Goal: Information Seeking & Learning: Understand process/instructions

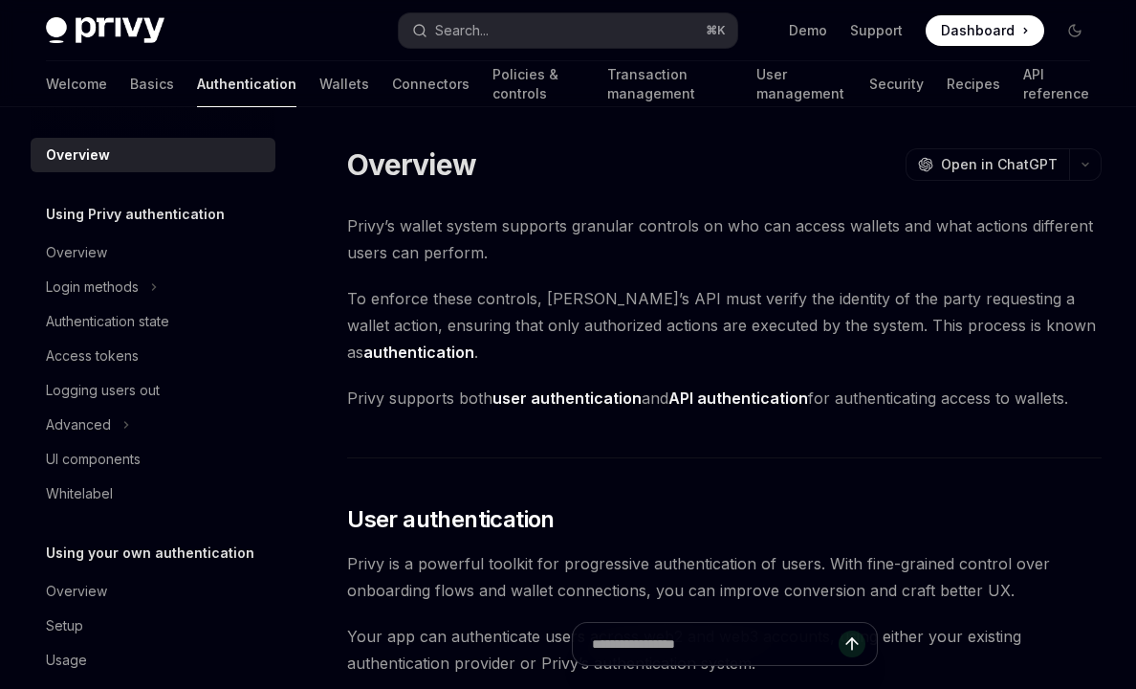
click at [511, 25] on button "Search... ⌘ K" at bounding box center [568, 30] width 338 height 34
type textarea "*"
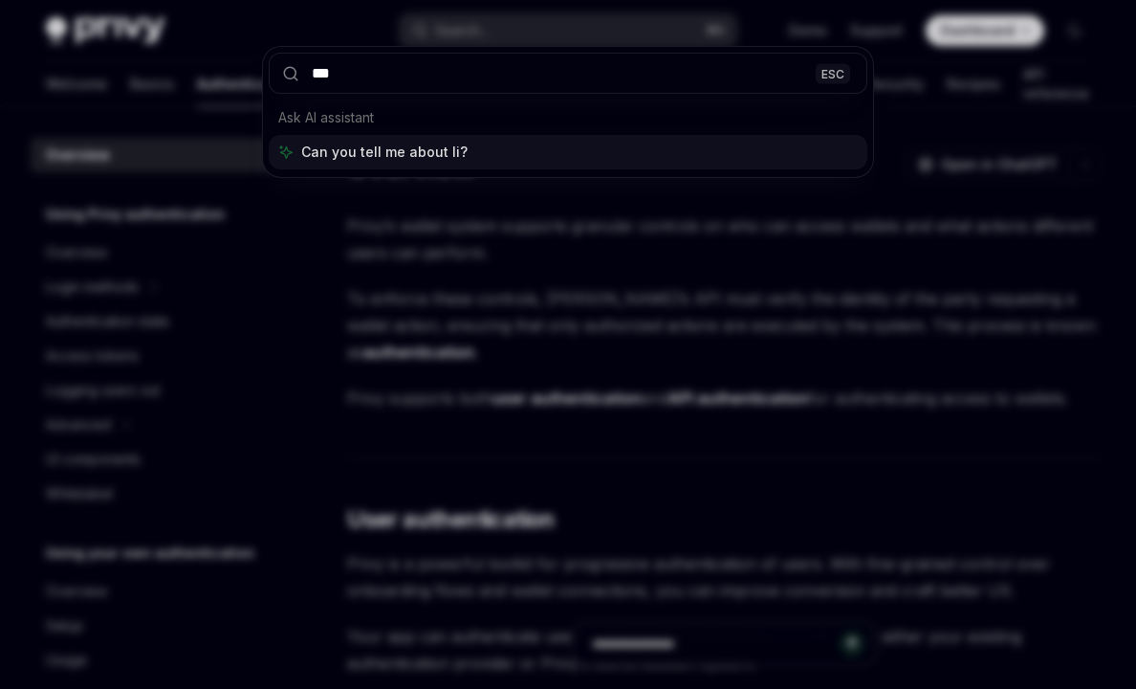
type input "****"
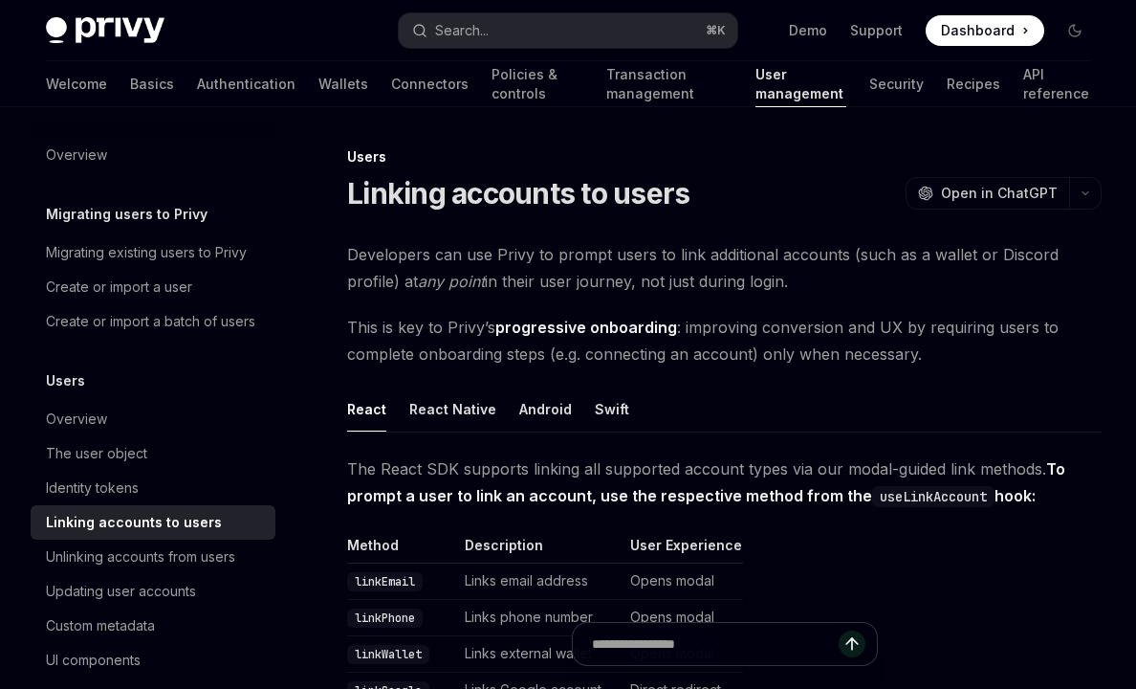
scroll to position [107, 0]
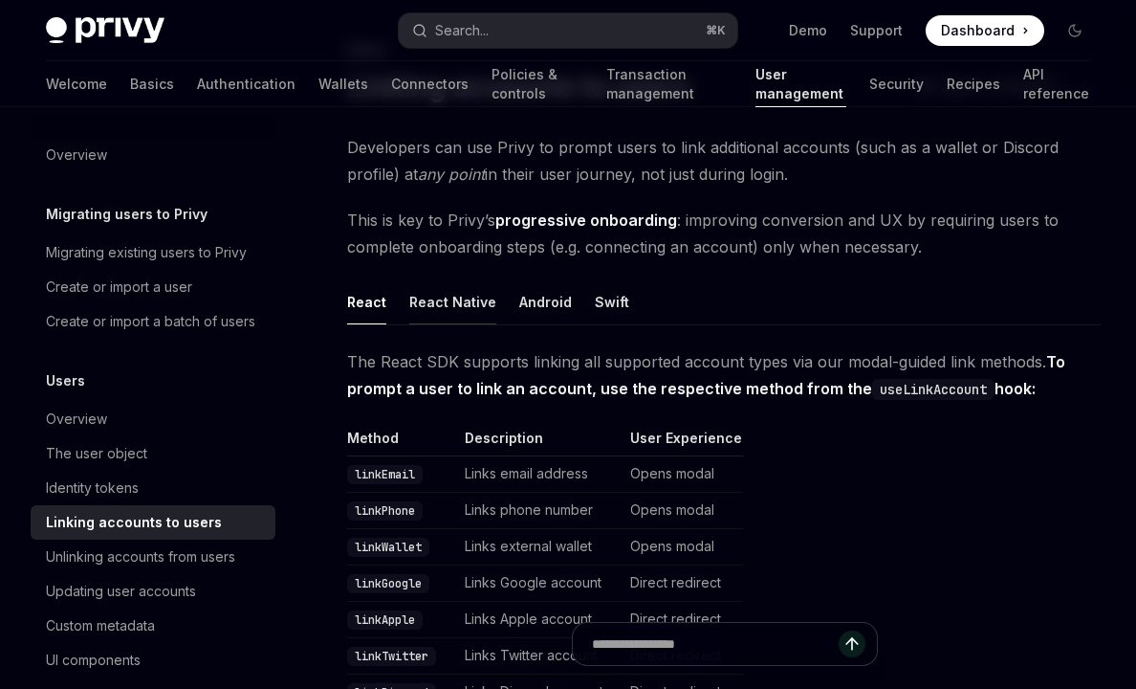
click at [450, 310] on button "React Native" at bounding box center [452, 301] width 87 height 45
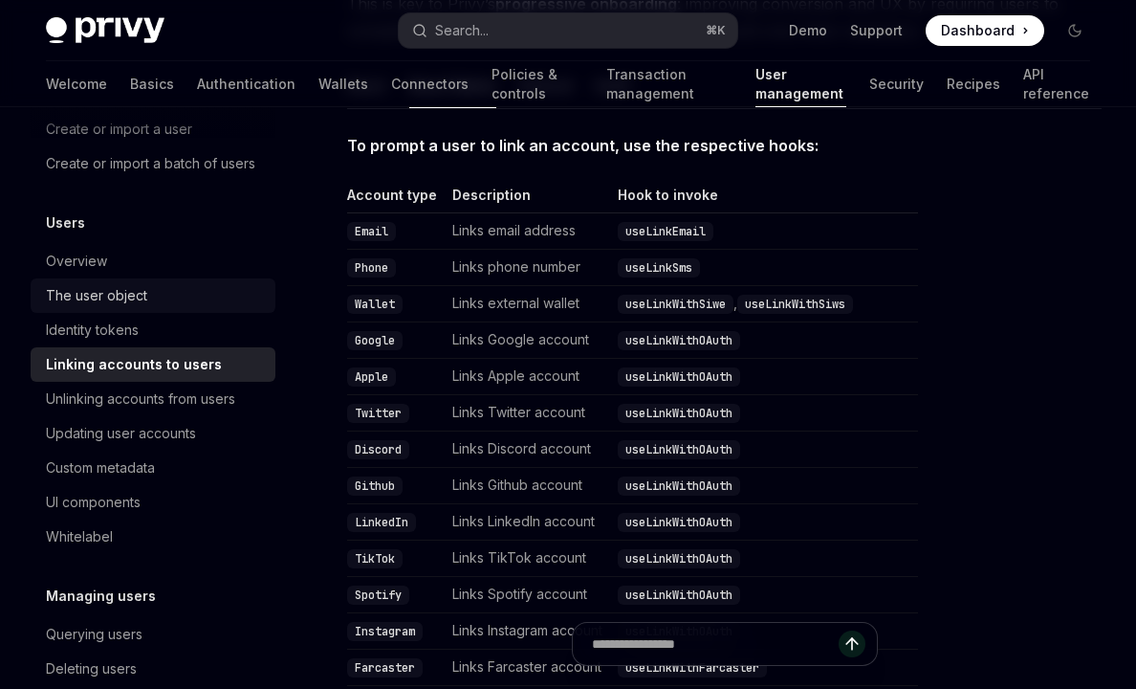
scroll to position [164, 0]
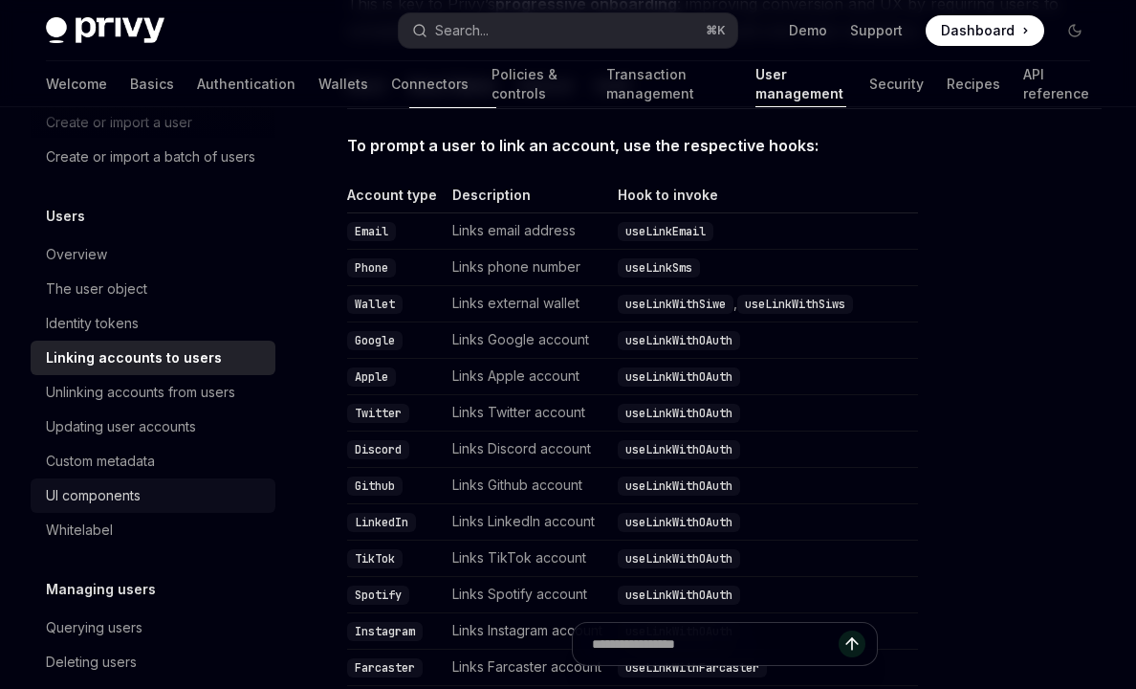
click at [77, 499] on div "UI components" at bounding box center [93, 495] width 95 height 23
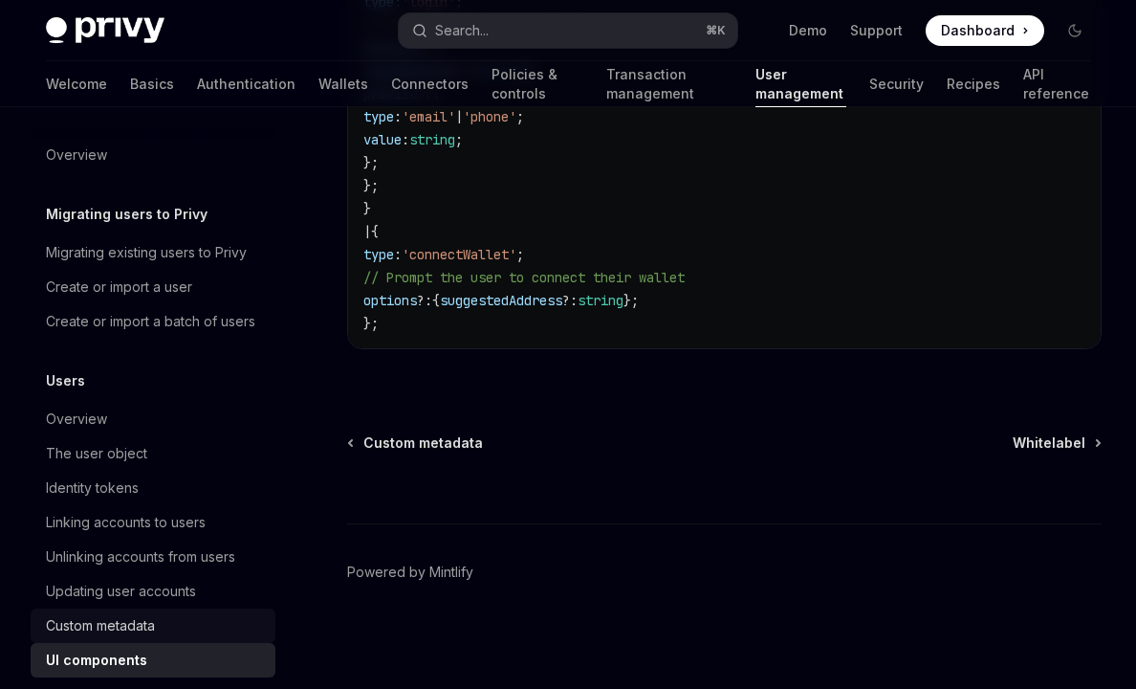
scroll to position [3603, 0]
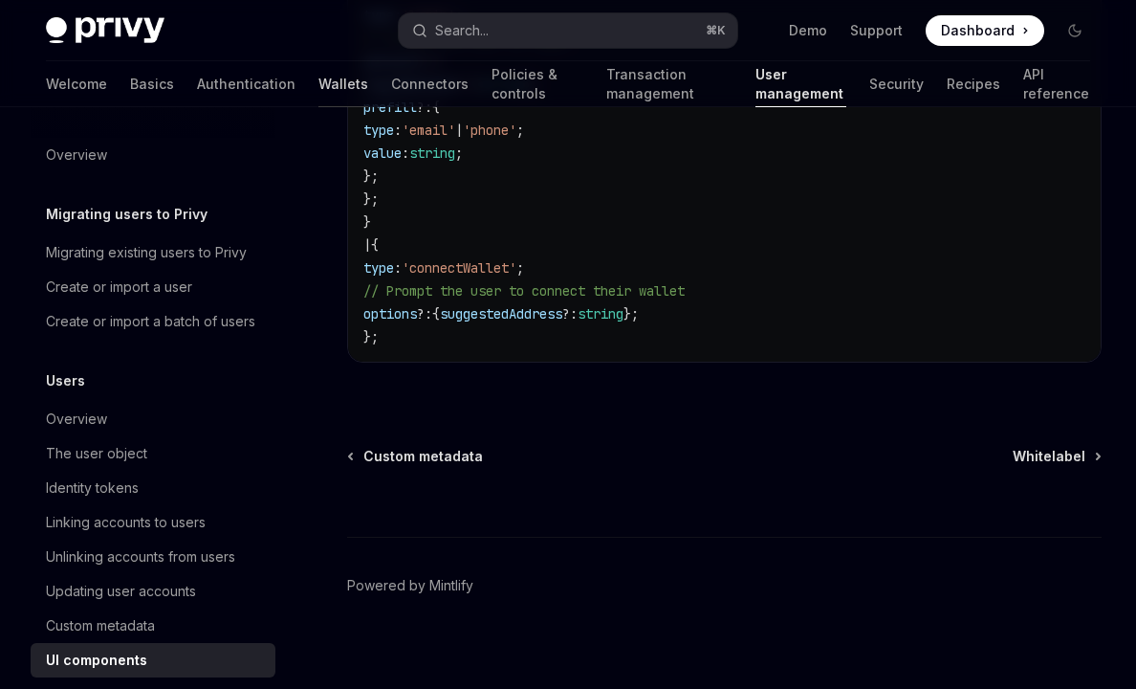
click at [318, 90] on link "Wallets" at bounding box center [343, 84] width 50 height 46
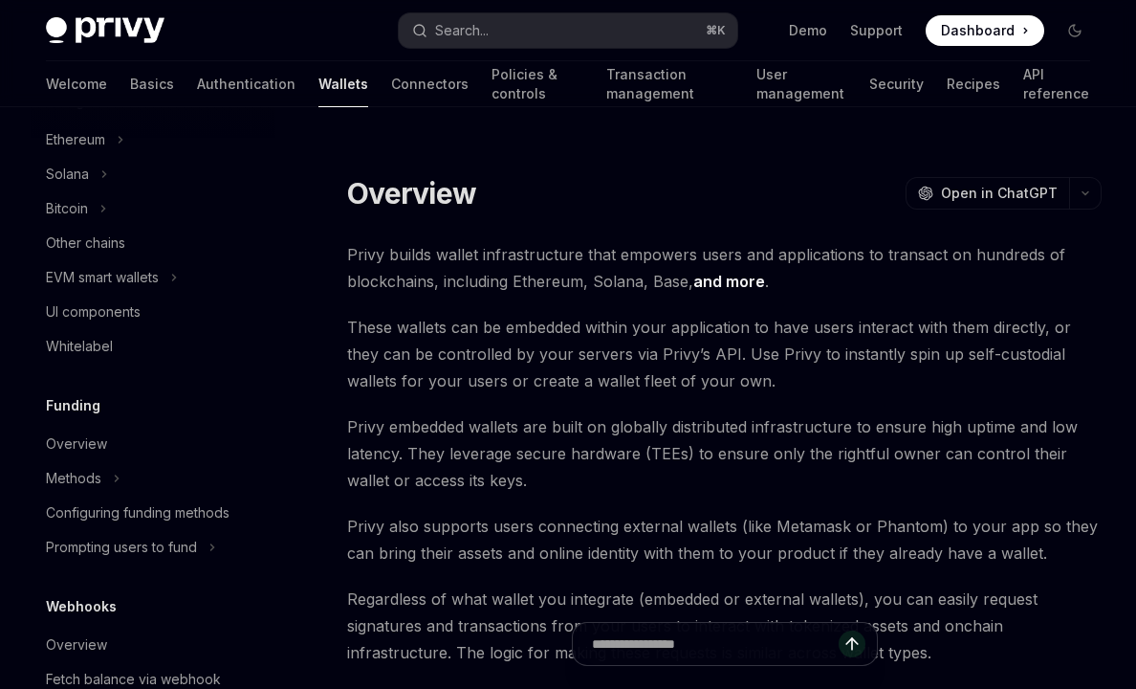
scroll to position [499, 0]
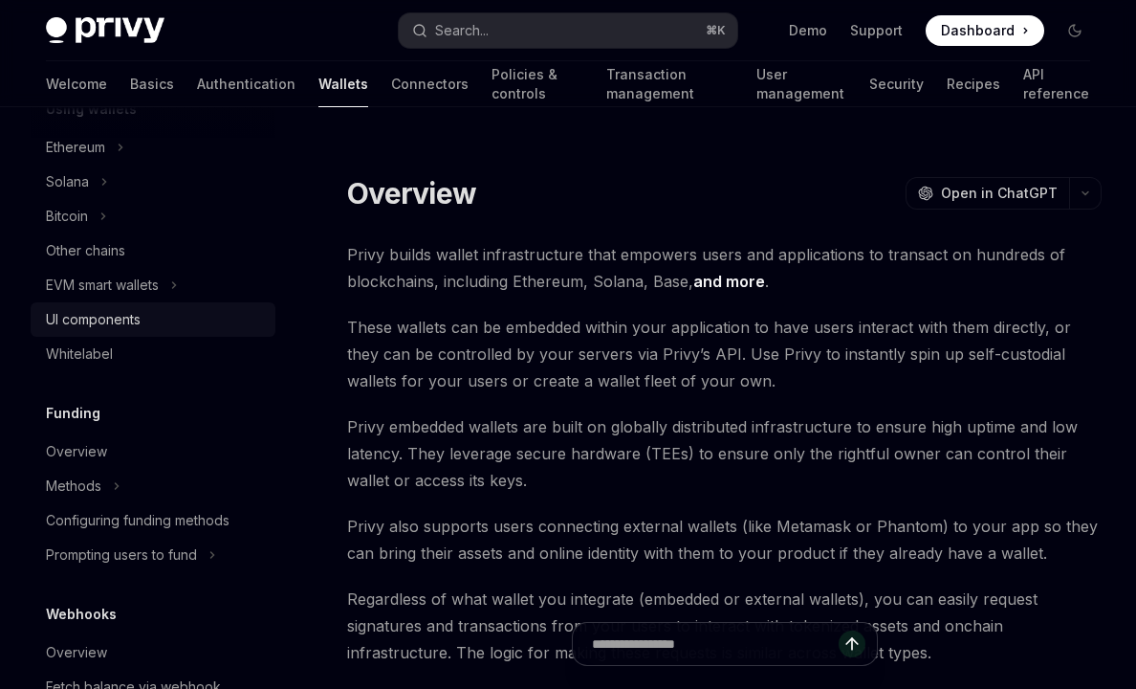
click at [128, 323] on div "UI components" at bounding box center [93, 319] width 95 height 23
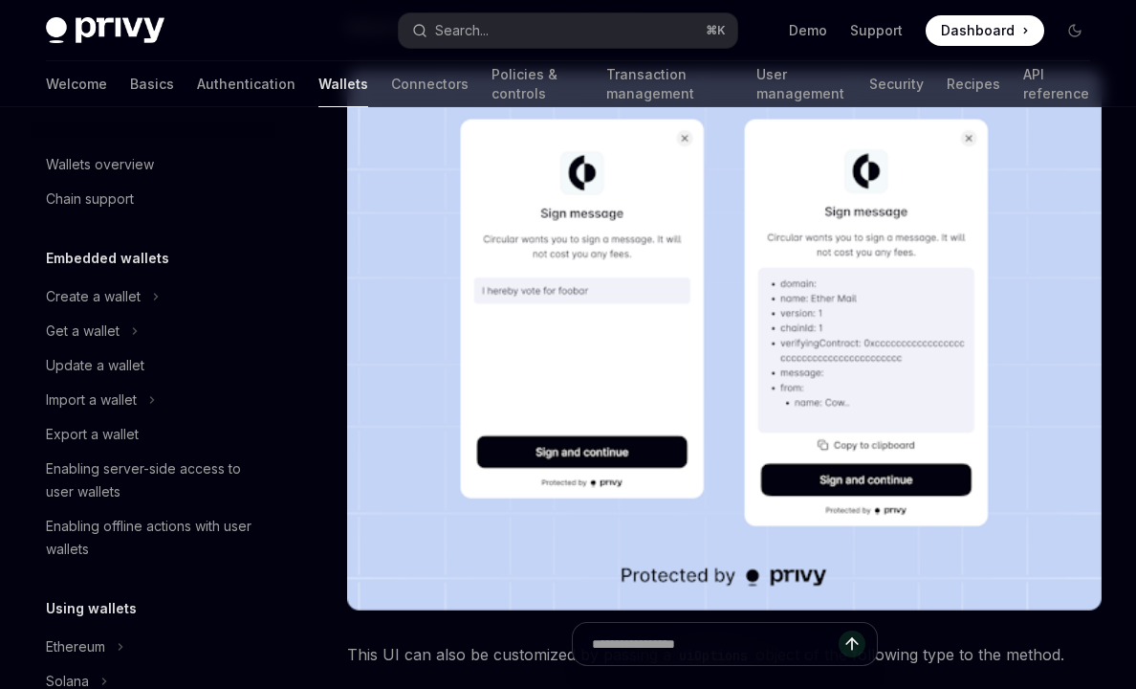
scroll to position [659, 0]
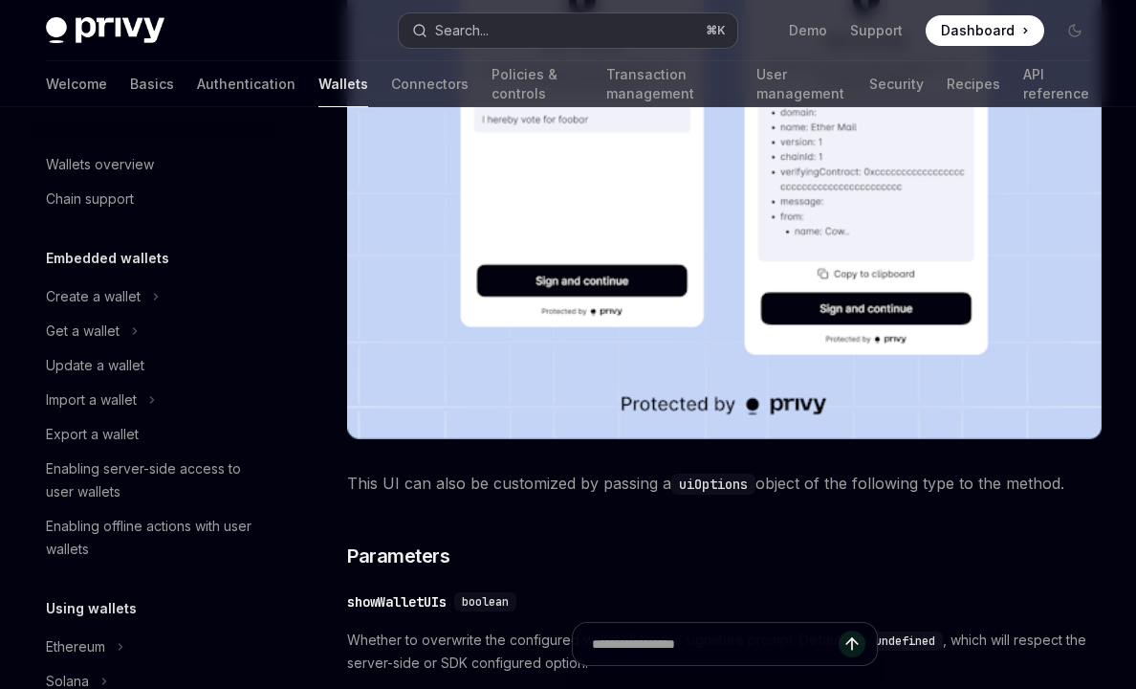
click at [536, 32] on button "Search... ⌘ K" at bounding box center [568, 30] width 338 height 34
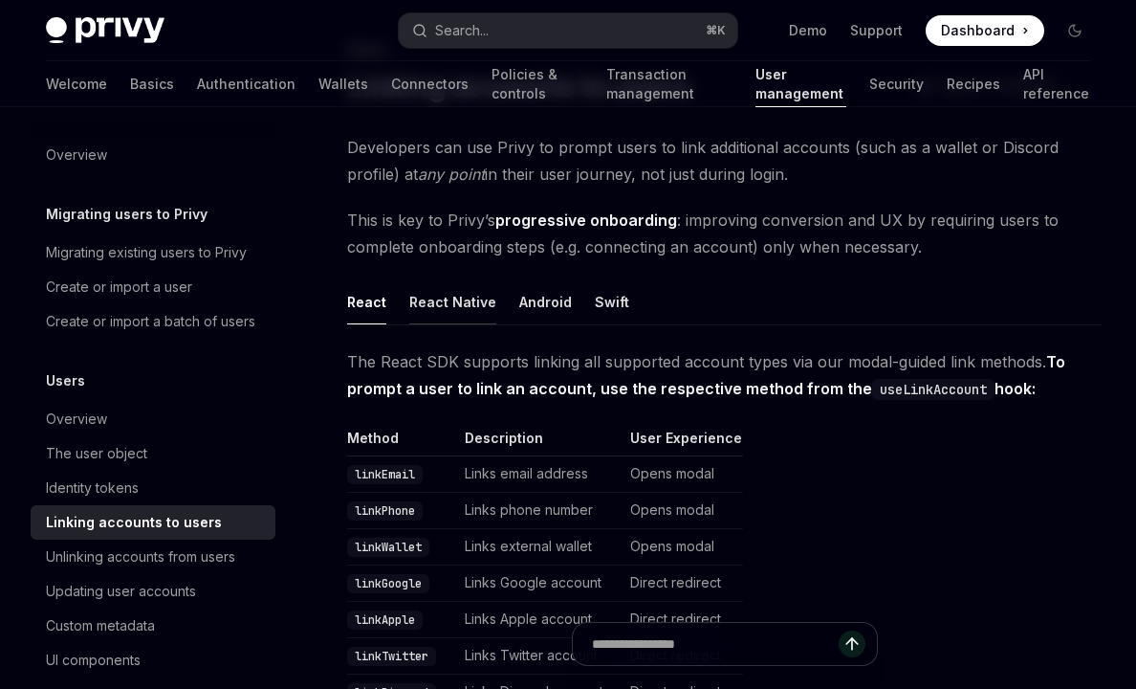
click at [465, 299] on button "React Native" at bounding box center [452, 301] width 87 height 45
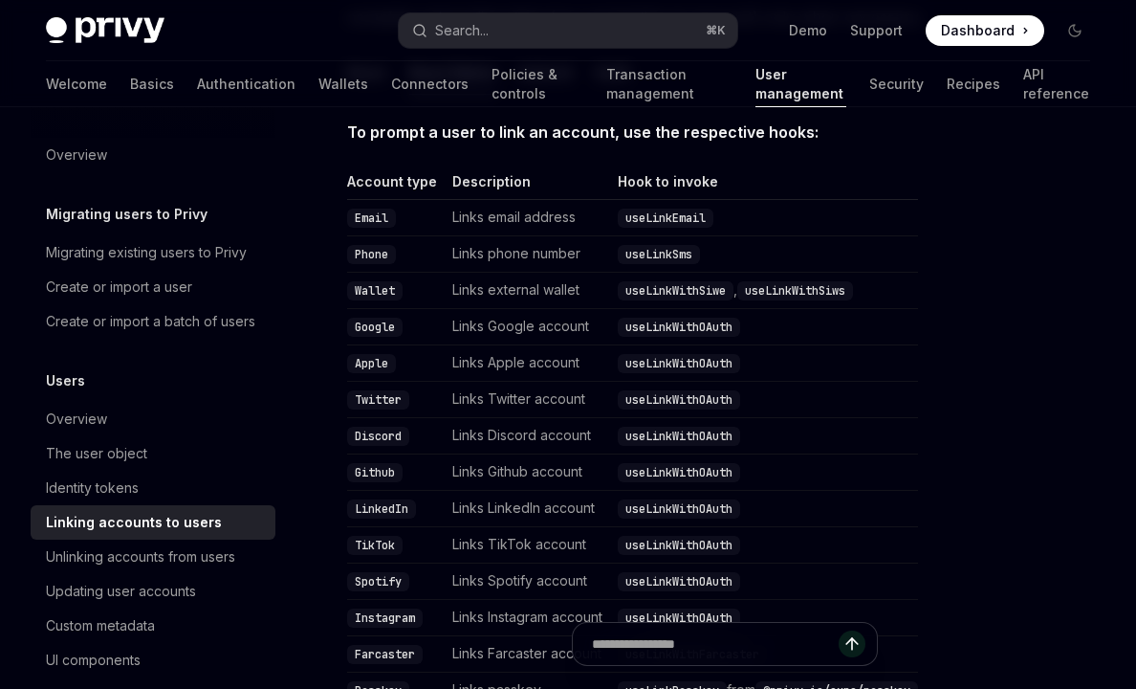
scroll to position [842, 0]
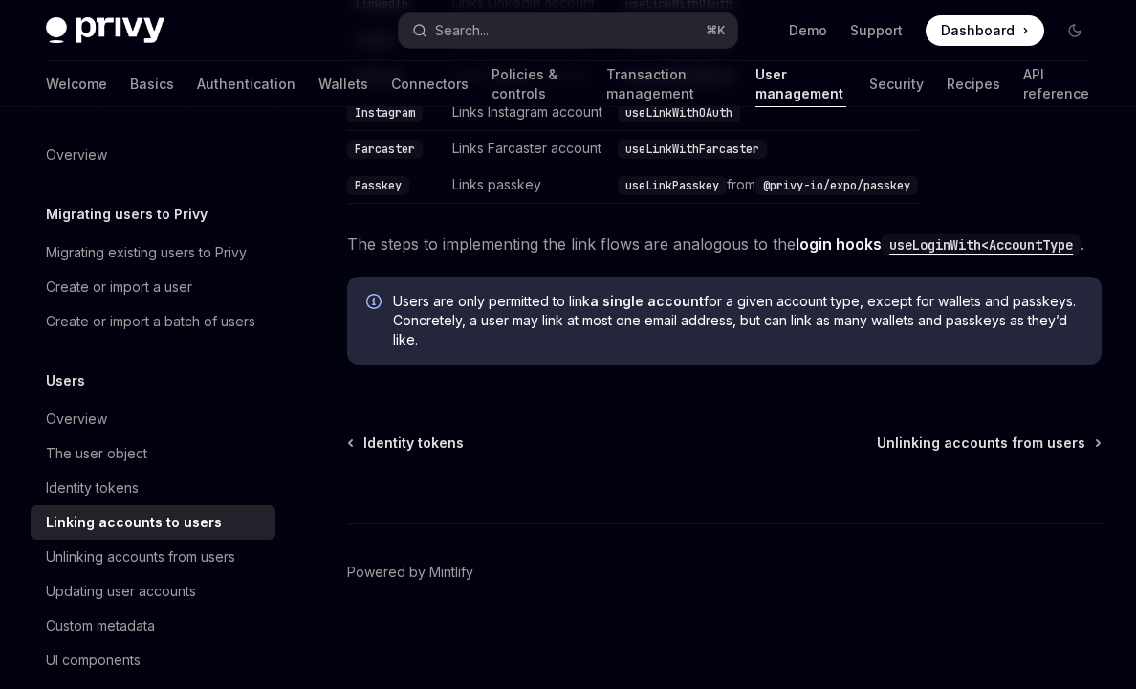
click at [933, 251] on code "useLoginWith<AccountType" at bounding box center [981, 244] width 199 height 21
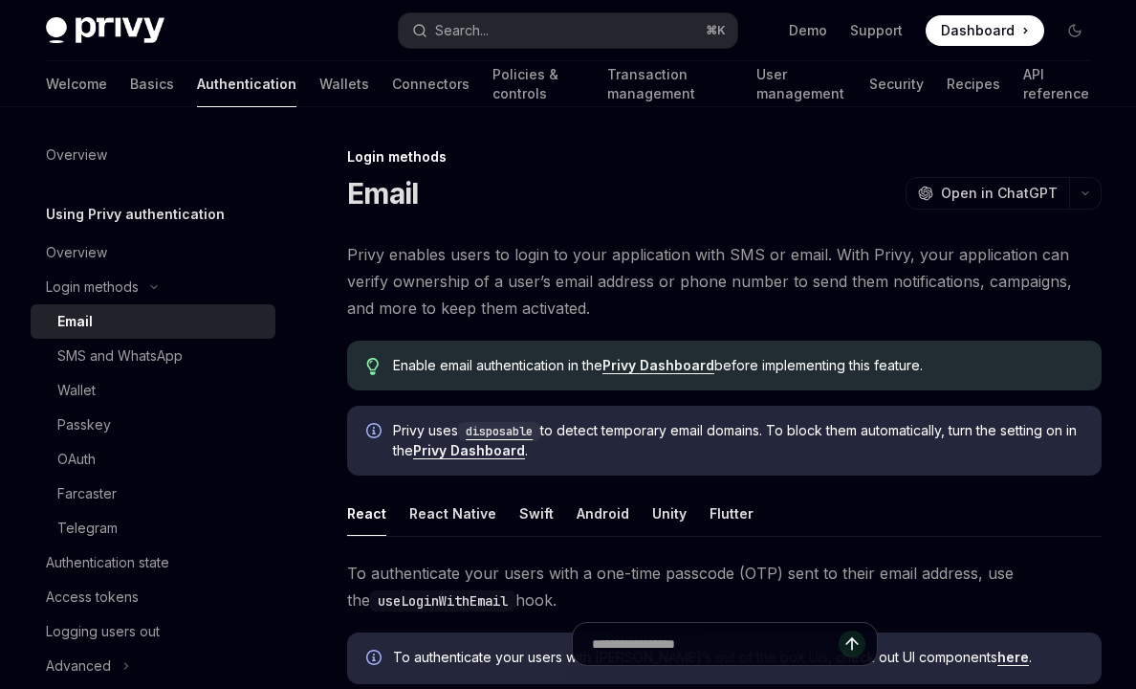
scroll to position [7, 0]
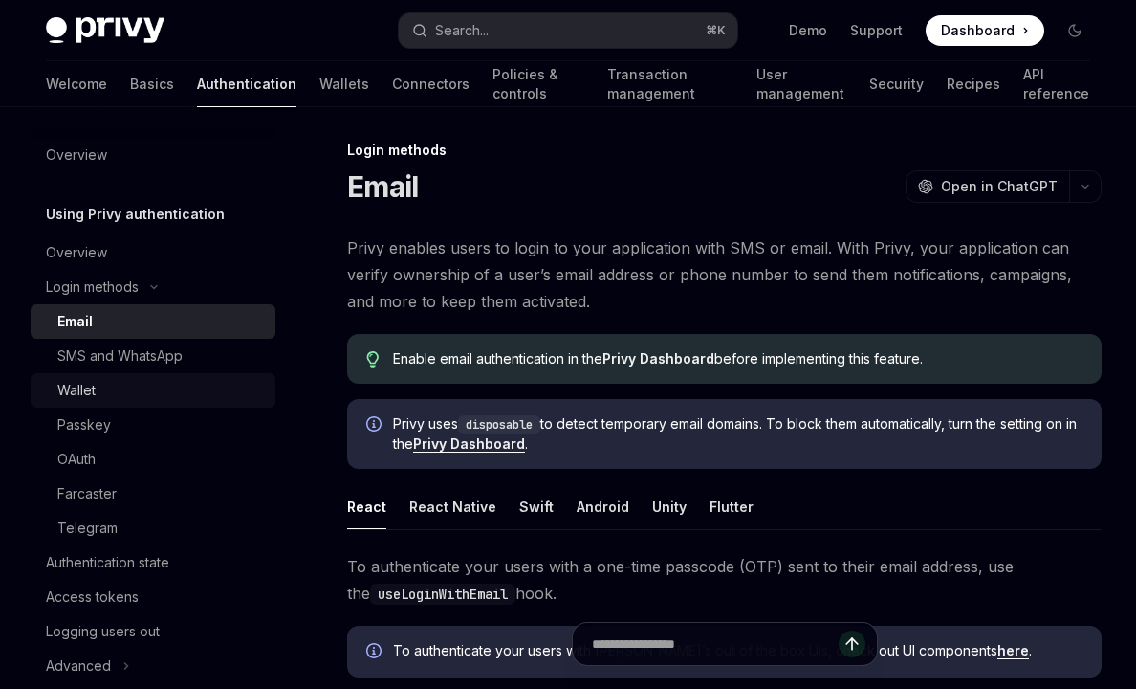
click at [141, 390] on div "Wallet" at bounding box center [160, 390] width 207 height 23
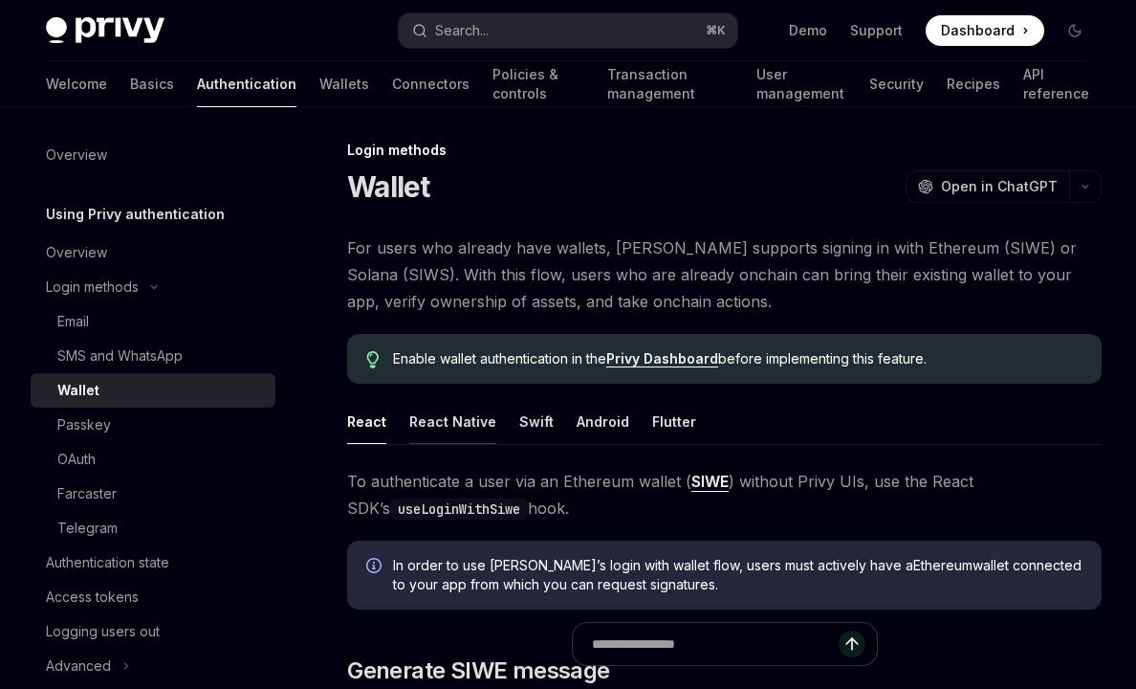
click at [450, 409] on button "React Native" at bounding box center [452, 421] width 87 height 45
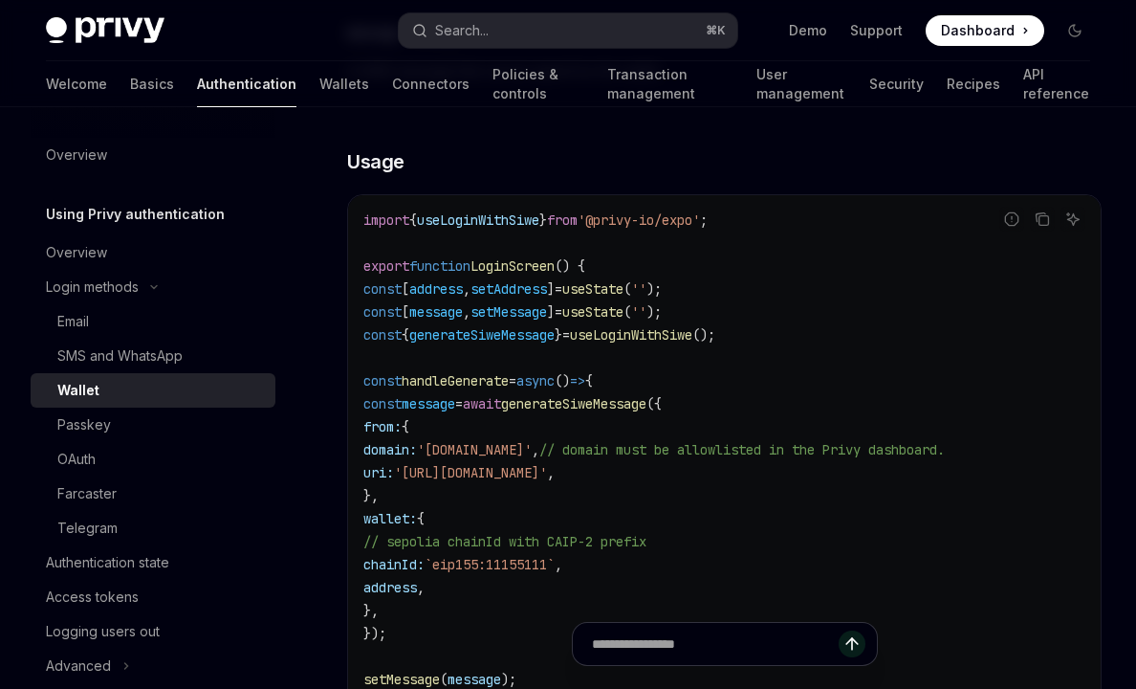
scroll to position [1722, 0]
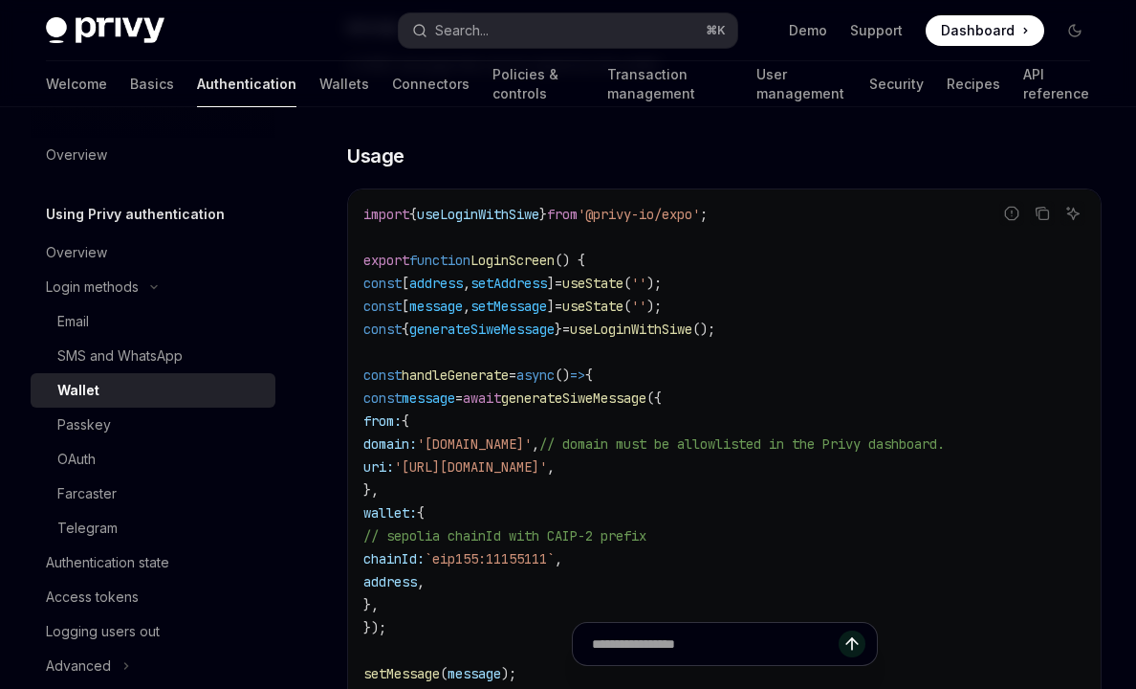
click at [494, 223] on span "useLoginWithSiwe" at bounding box center [478, 214] width 122 height 17
copy span "useLoginWithSiwe"
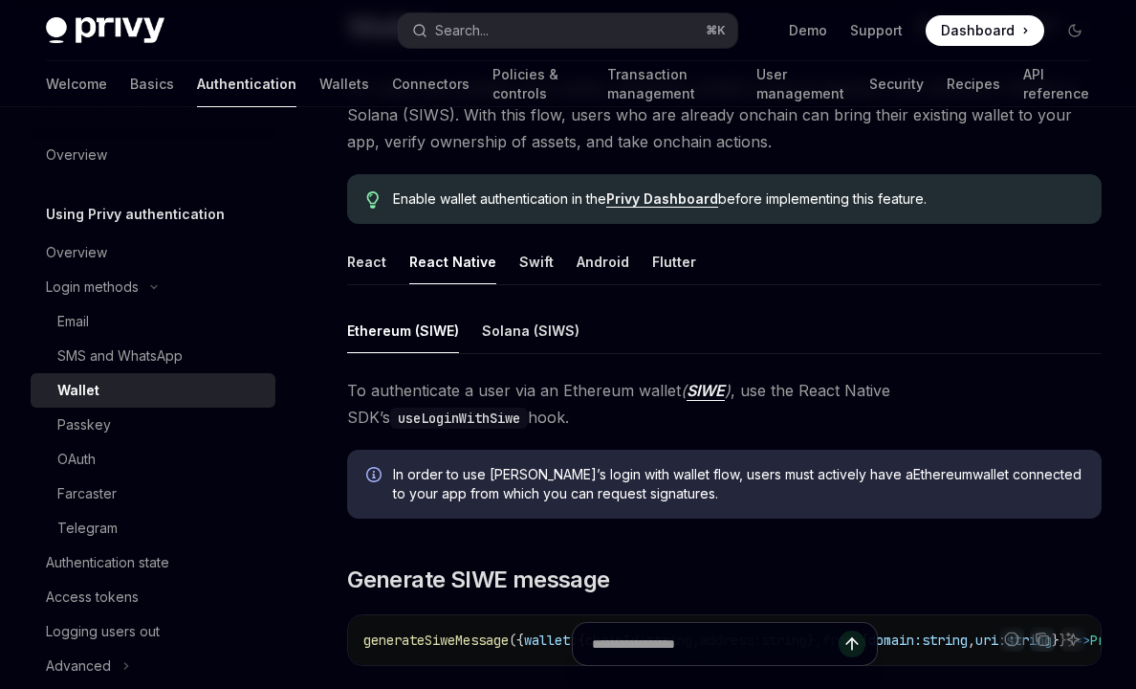
scroll to position [148, 0]
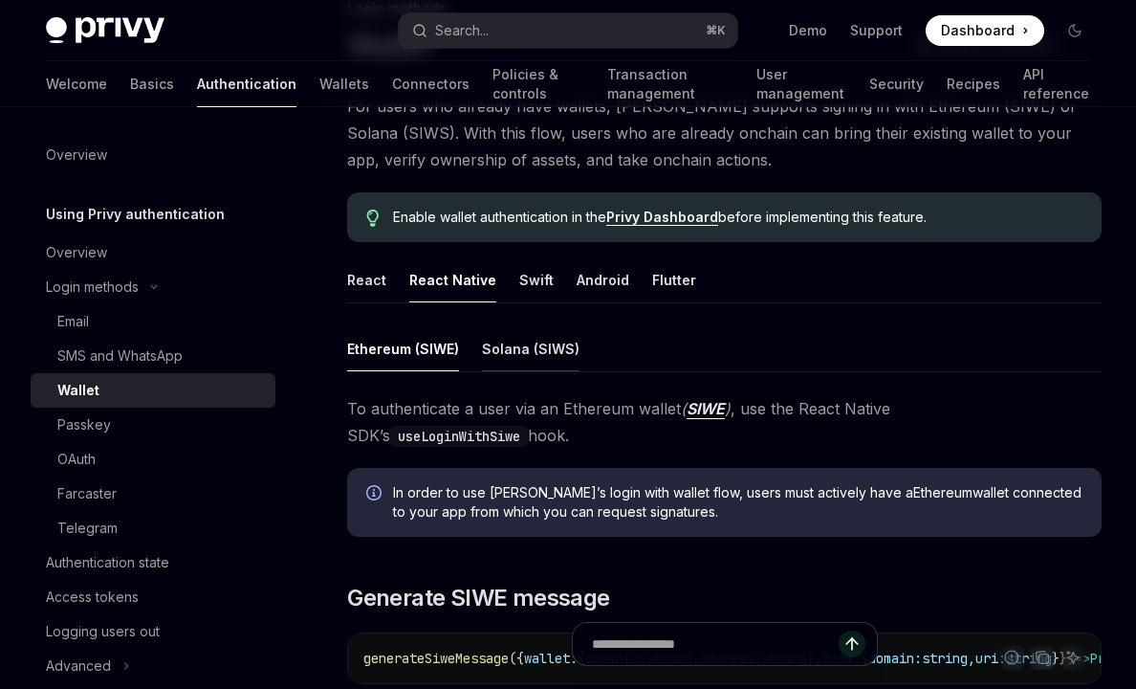
click at [525, 354] on button "Solana (SIWS)" at bounding box center [531, 348] width 98 height 45
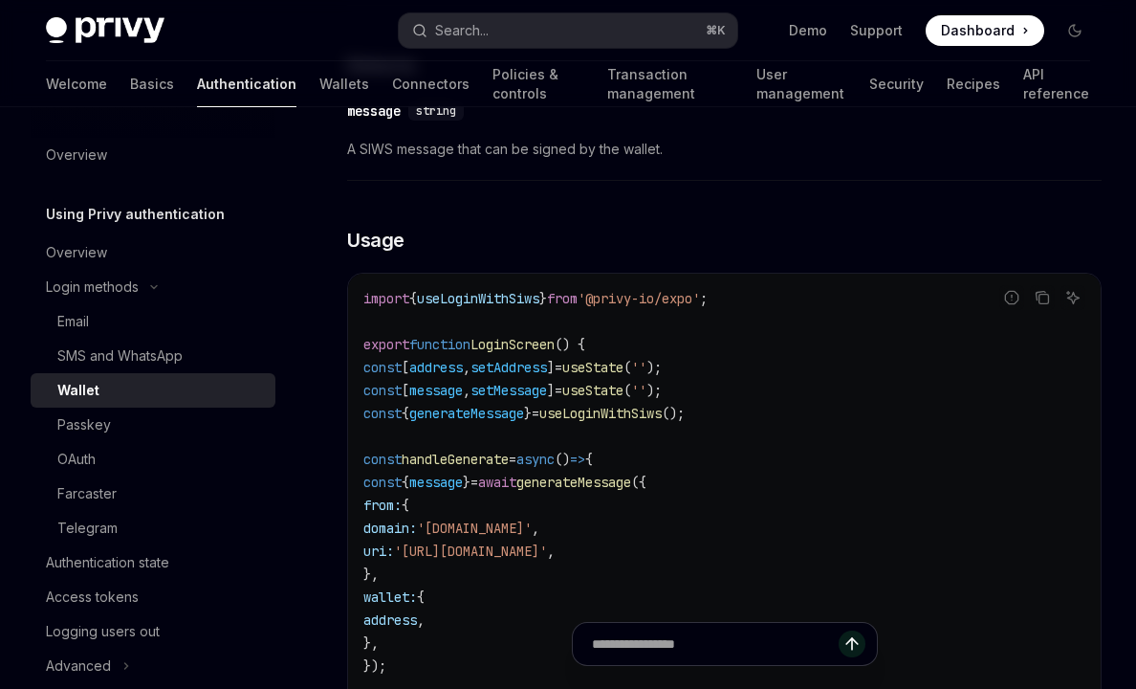
scroll to position [1514, 0]
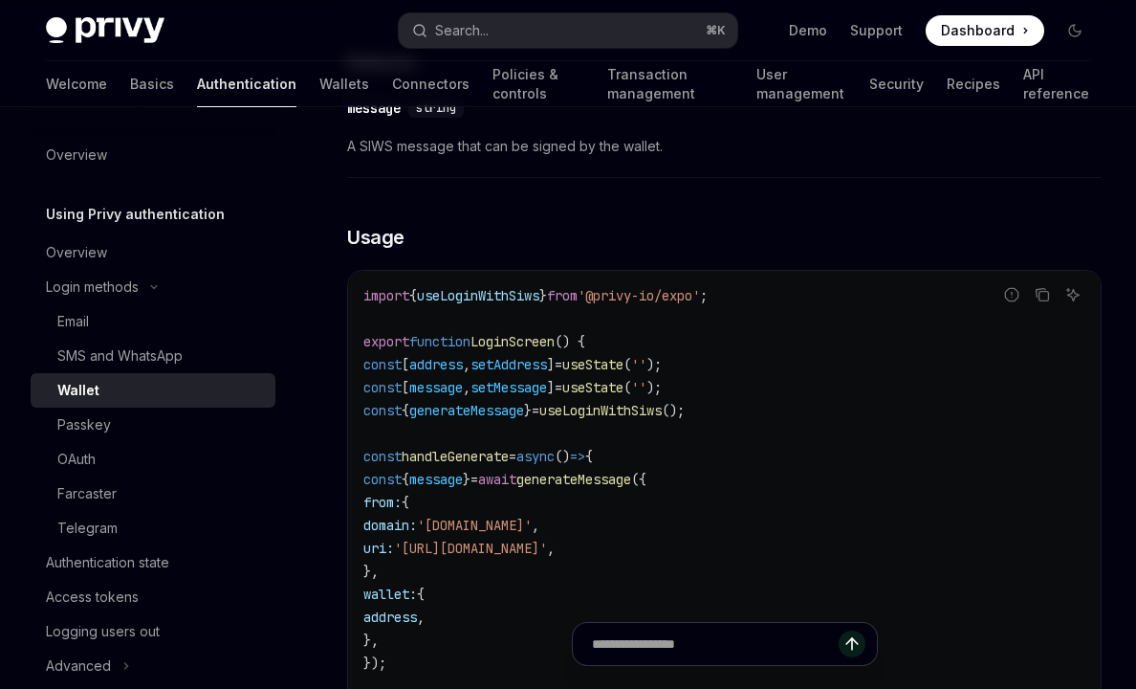
click at [531, 304] on span "useLoginWithSiws" at bounding box center [478, 295] width 122 height 17
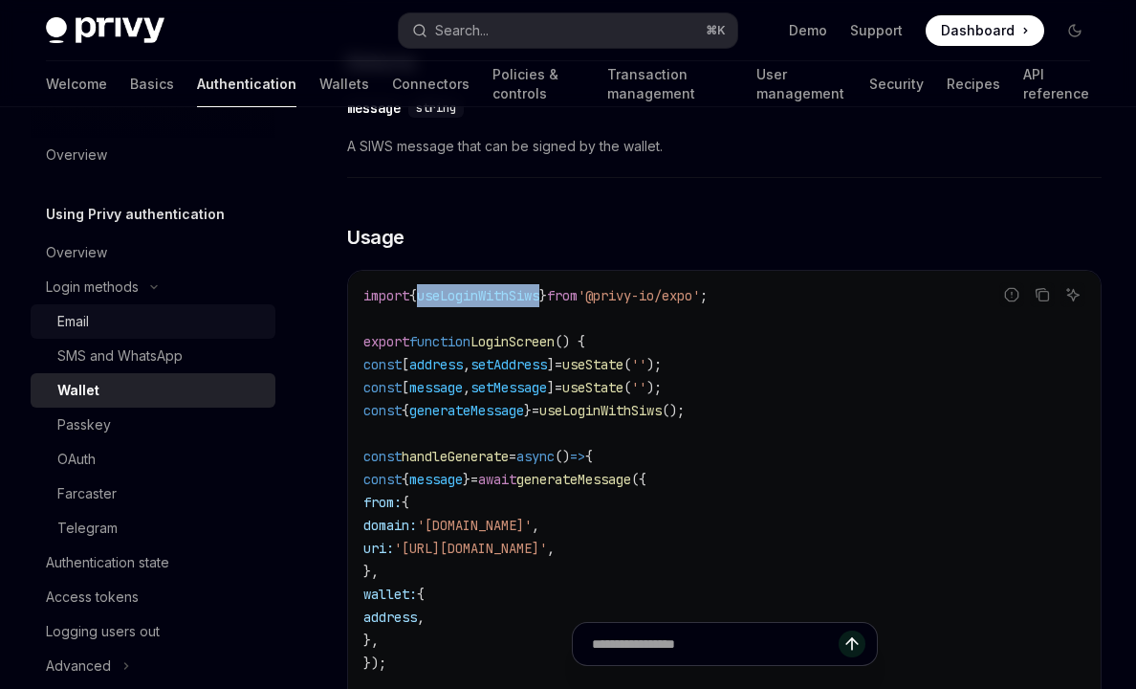
copy span "useLoginWithSiws"
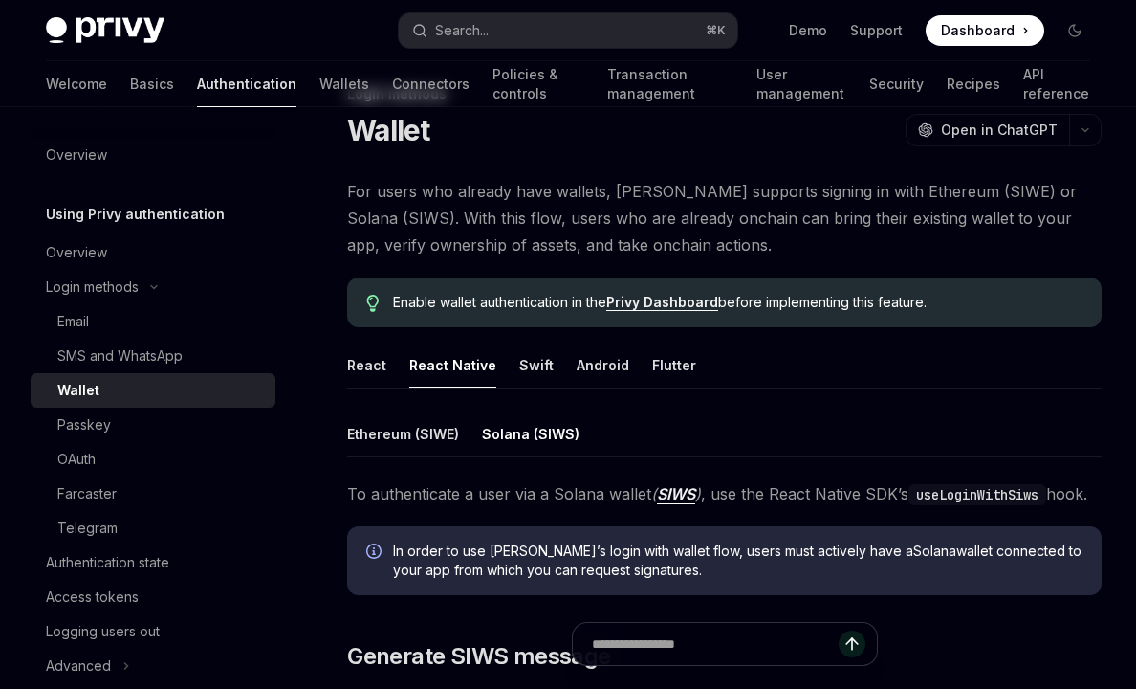
scroll to position [0, 0]
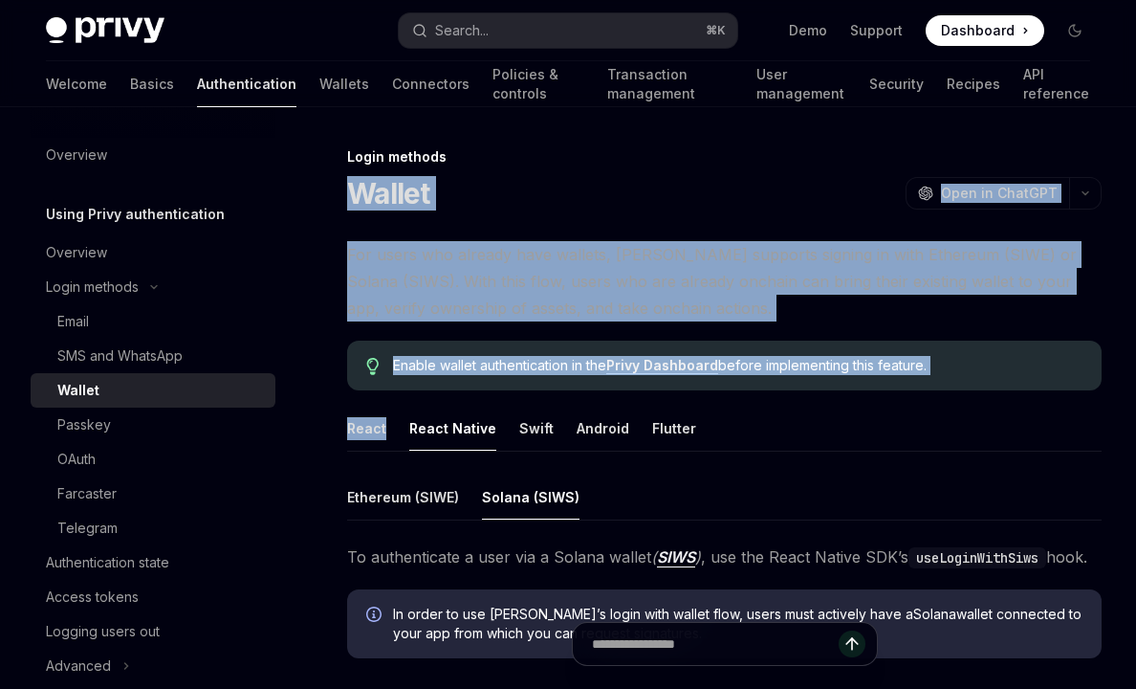
drag, startPoint x: 352, startPoint y: 193, endPoint x: 420, endPoint y: 403, distance: 220.2
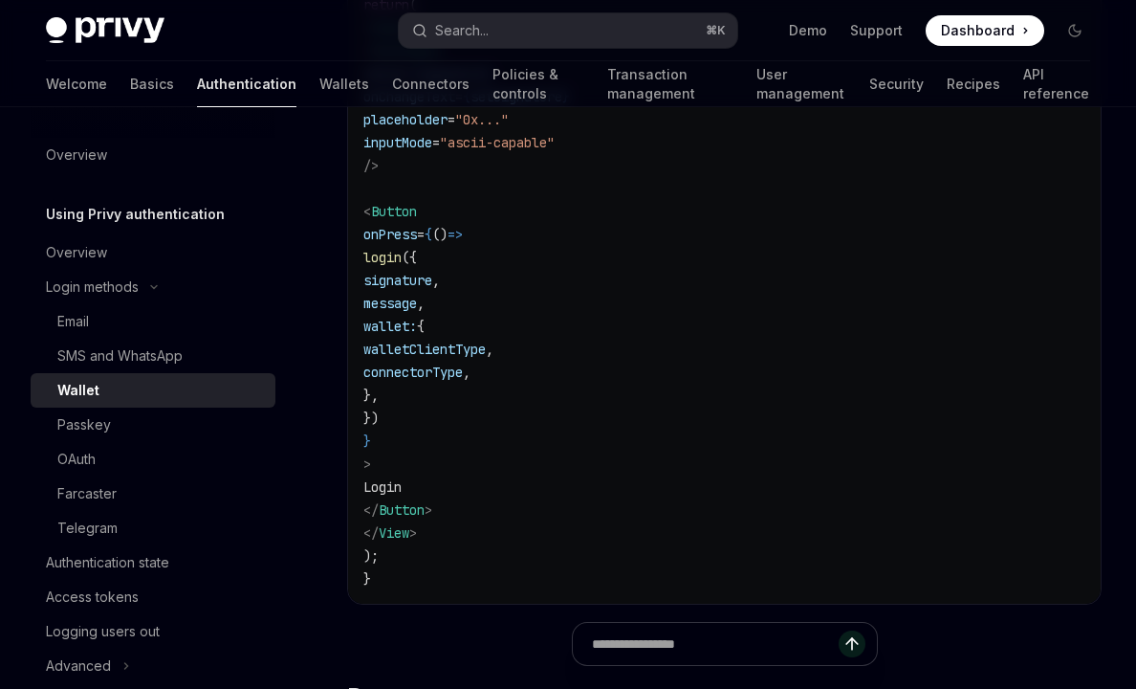
scroll to position [4512, 0]
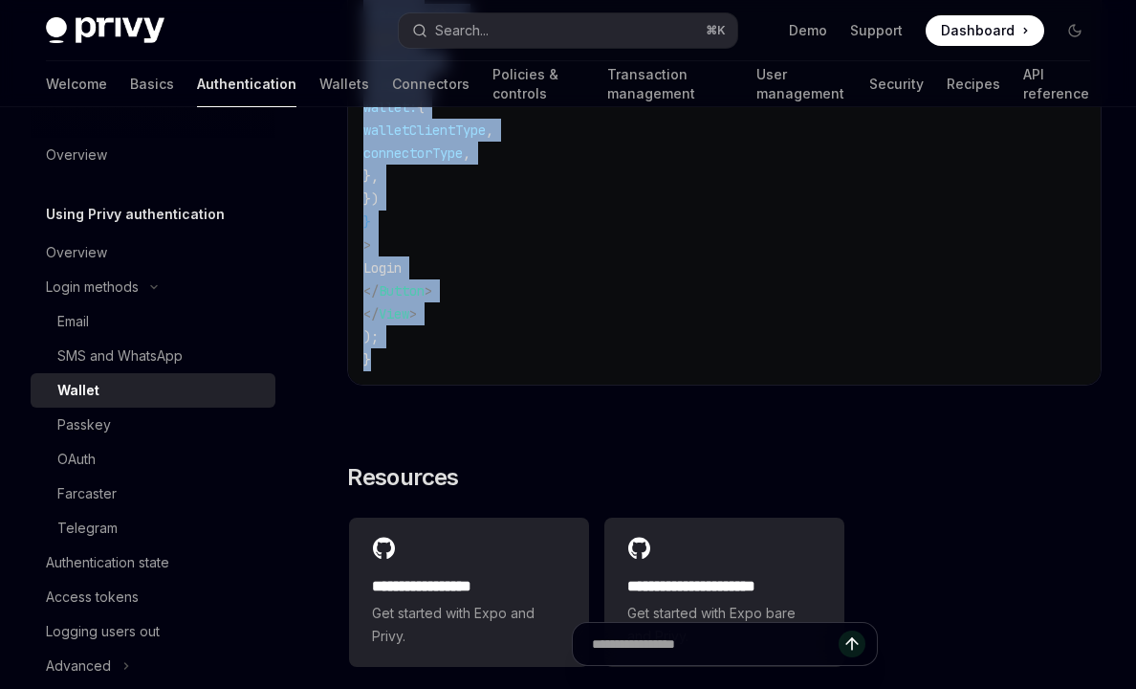
copy div "Loremi DoloRS Amet co AdipISC ElitSE Doei te InciDID Utl etdol mag aliquae admi…"
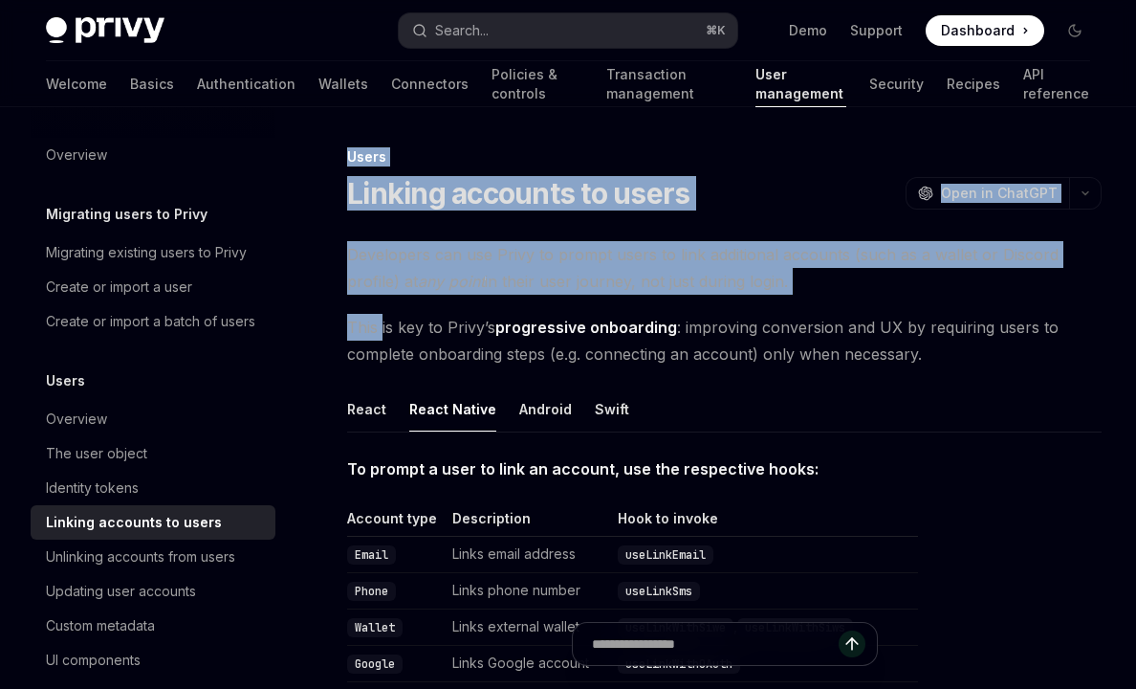
drag, startPoint x: 348, startPoint y: 164, endPoint x: 381, endPoint y: 318, distance: 157.4
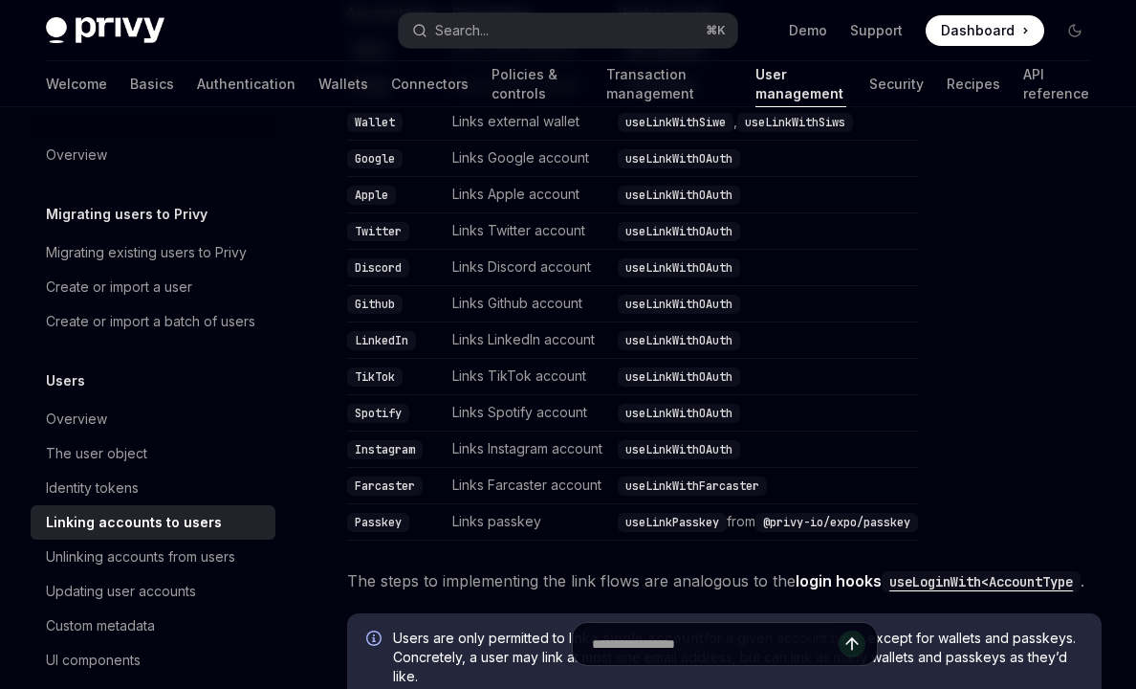
scroll to position [753, 0]
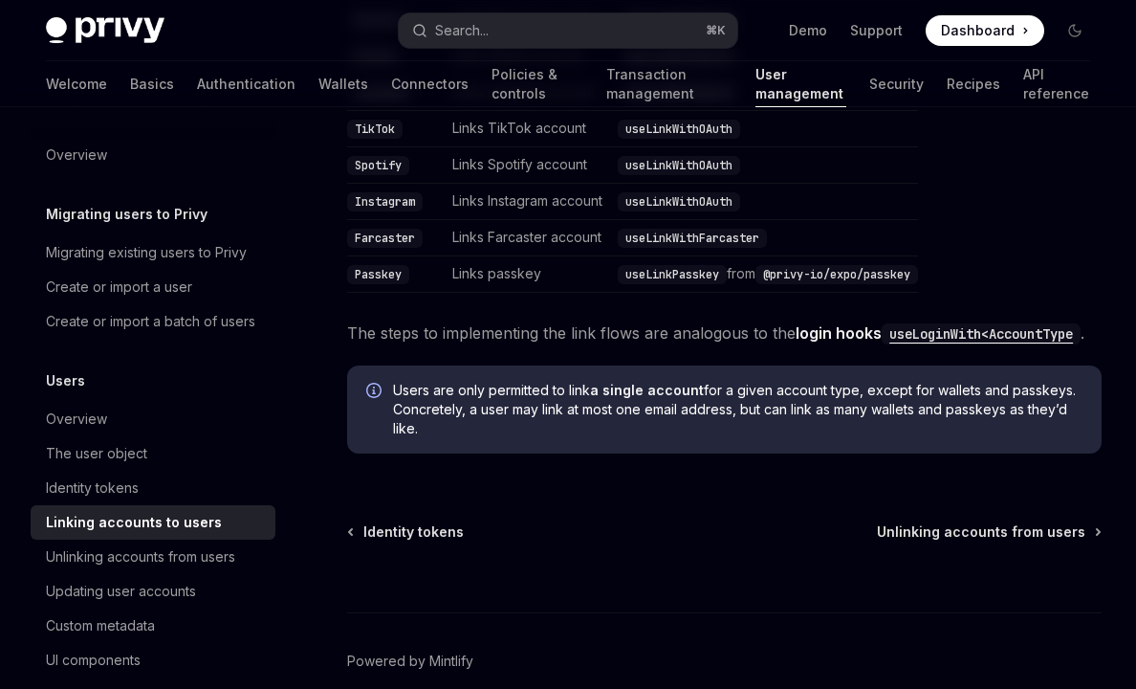
click at [656, 435] on span "Users are only permitted to link a single account for a given account type, exc…" at bounding box center [737, 409] width 689 height 57
copy div "Lorem Ipsumdo sitametc ad elits DoeiUS Temp in UtlaBOR EtdoLO Magn al EnimADM V…"
click at [868, 291] on td "useLinkPasskey from @privy-io/expo/passkey" at bounding box center [764, 274] width 308 height 36
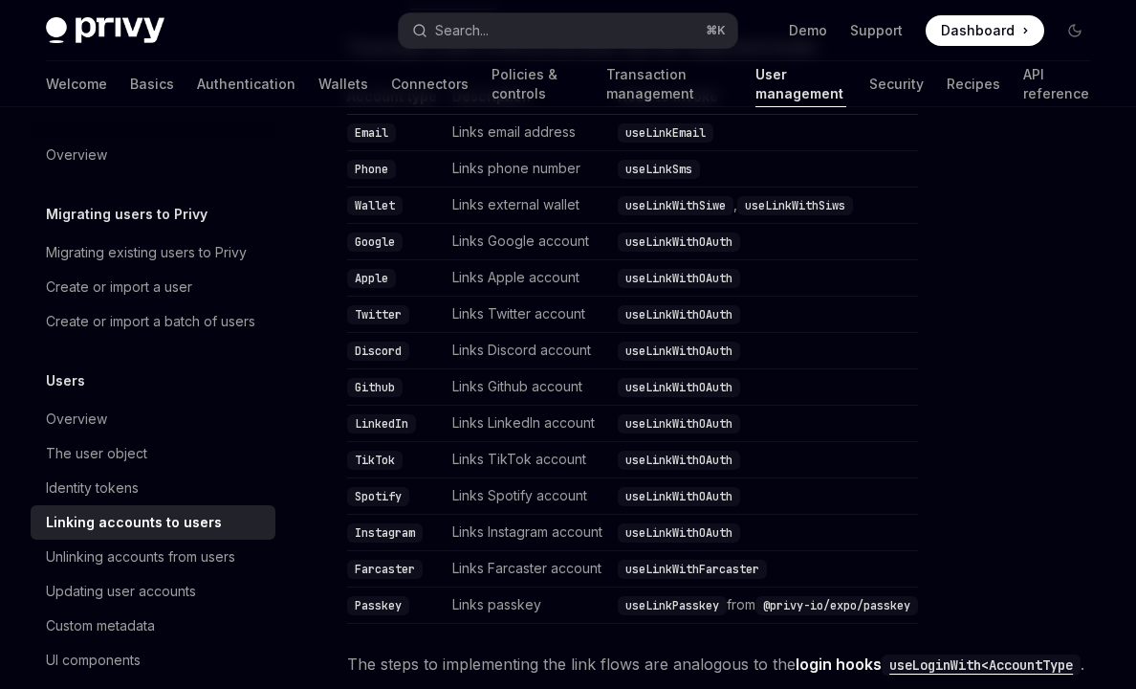
scroll to position [842, 0]
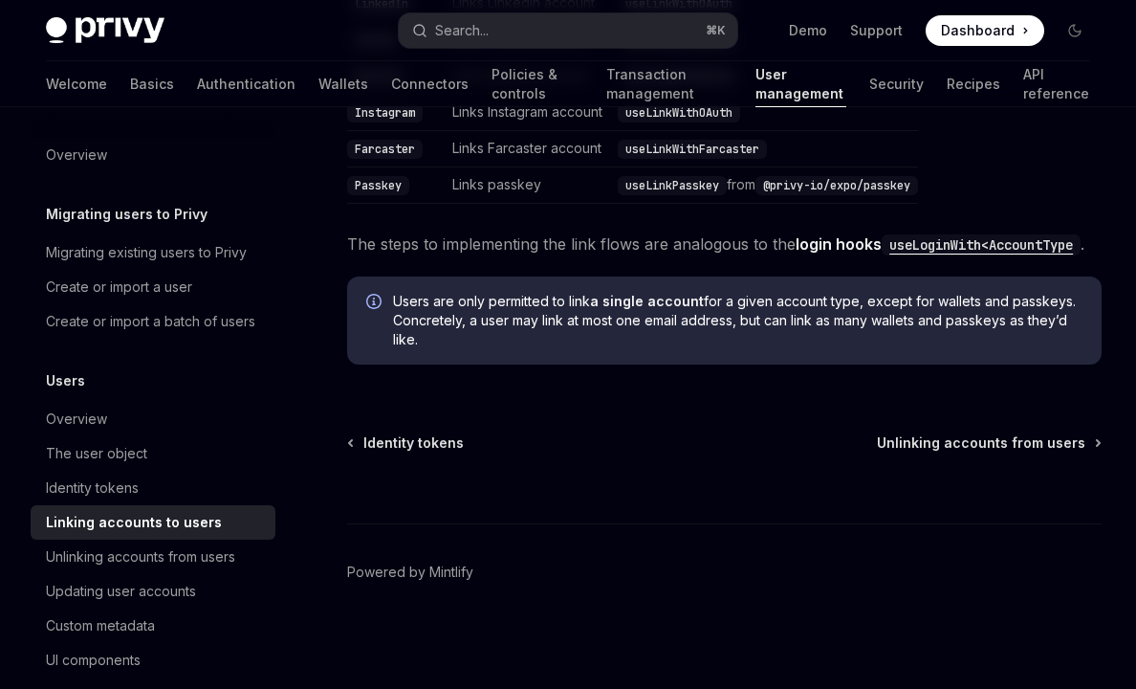
click at [918, 253] on code "useLoginWith<AccountType" at bounding box center [981, 244] width 199 height 21
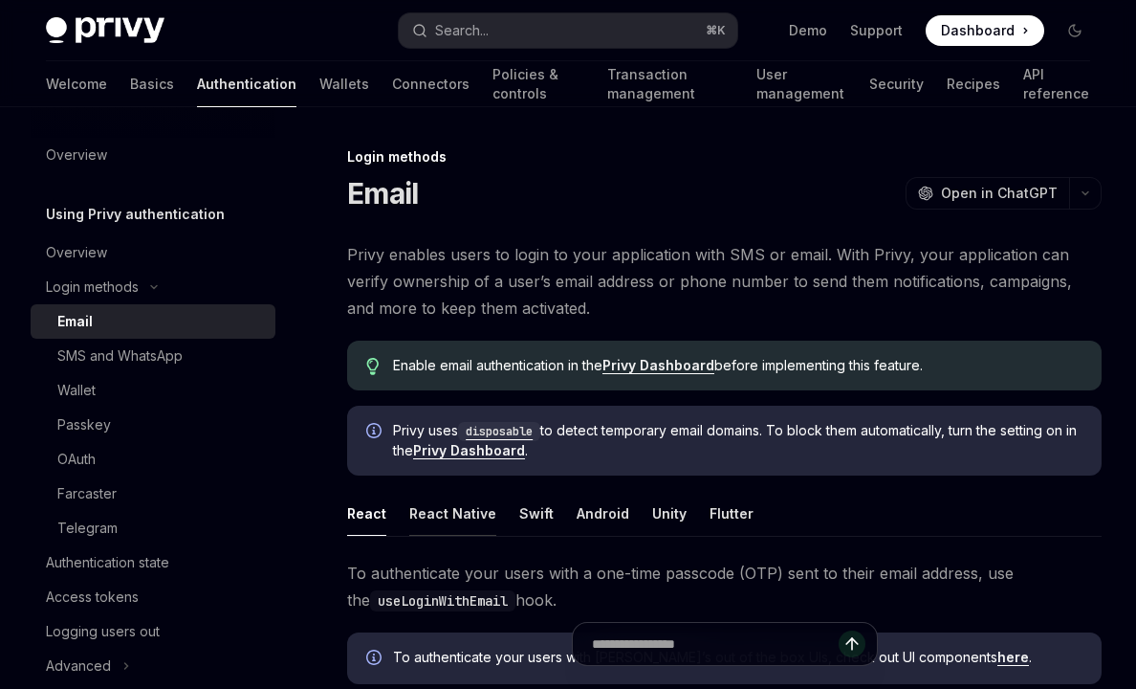
click at [448, 516] on button "React Native" at bounding box center [452, 513] width 87 height 45
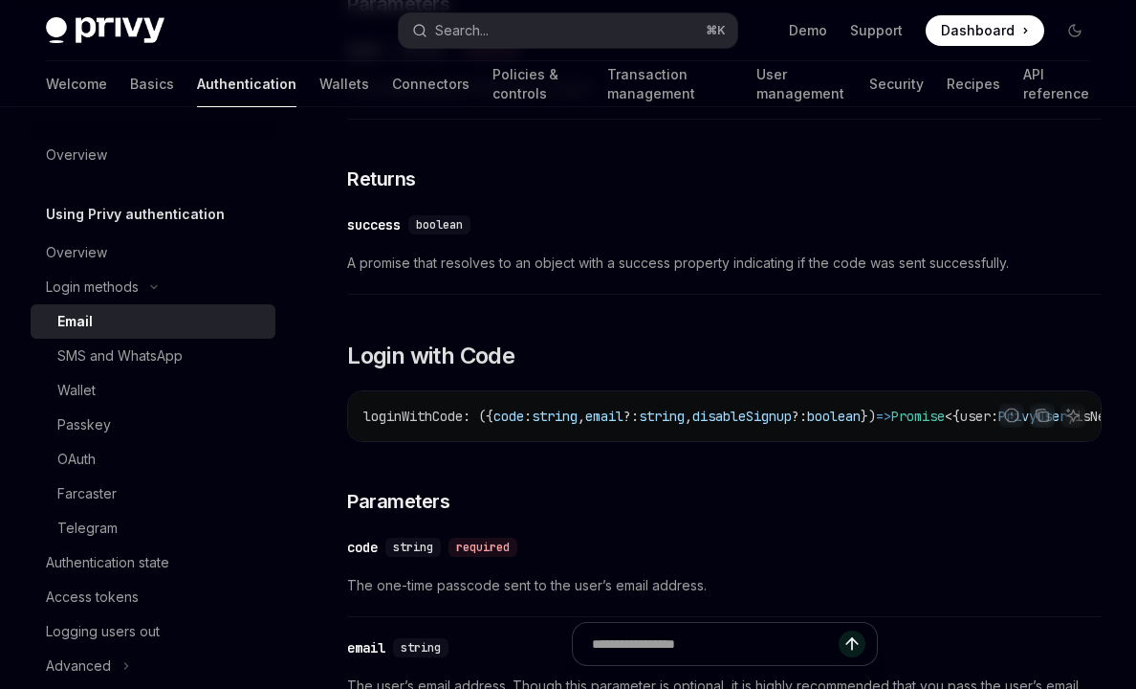
scroll to position [1105, 0]
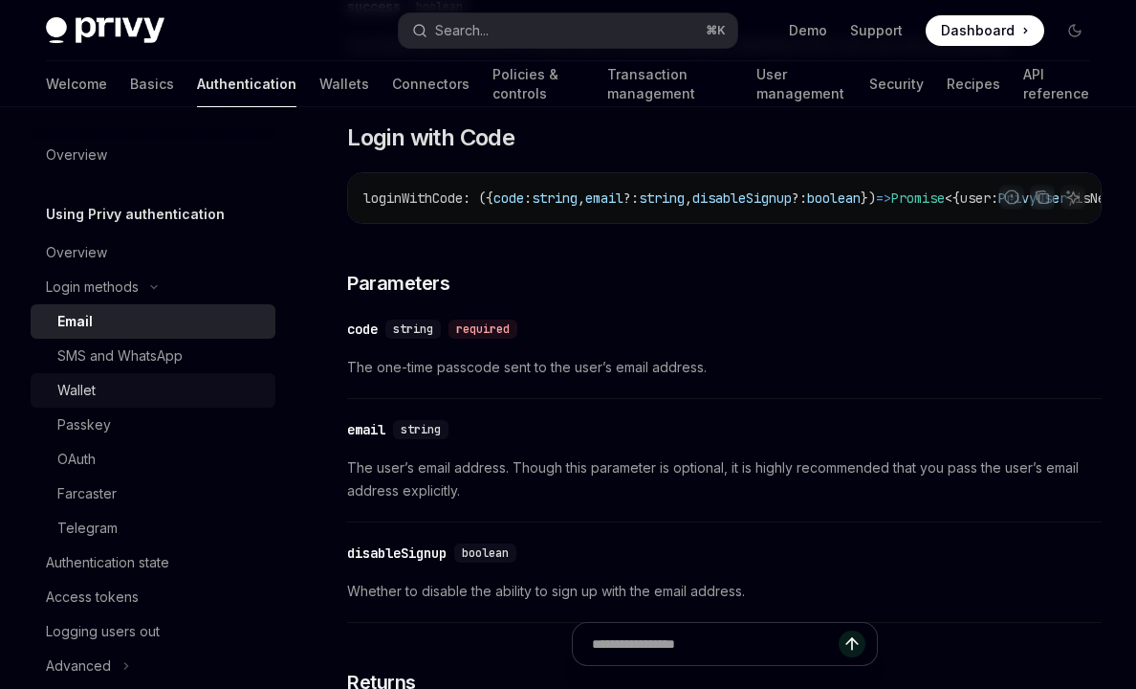
click at [126, 390] on div "Wallet" at bounding box center [160, 390] width 207 height 23
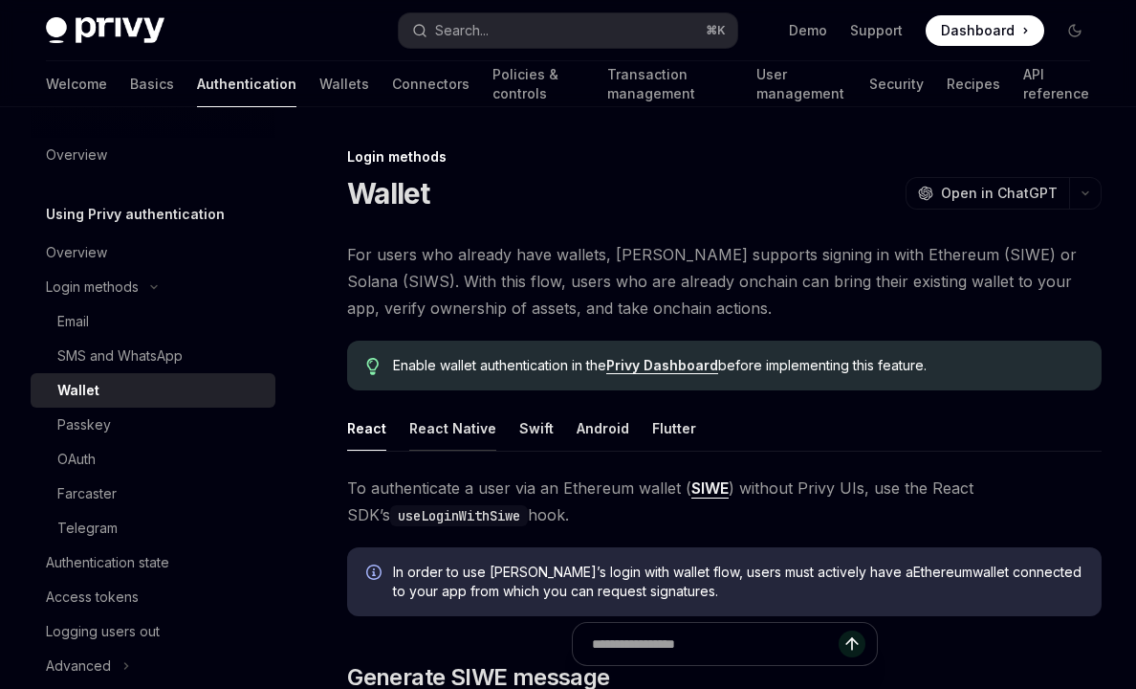
click at [462, 436] on button "React Native" at bounding box center [452, 427] width 87 height 45
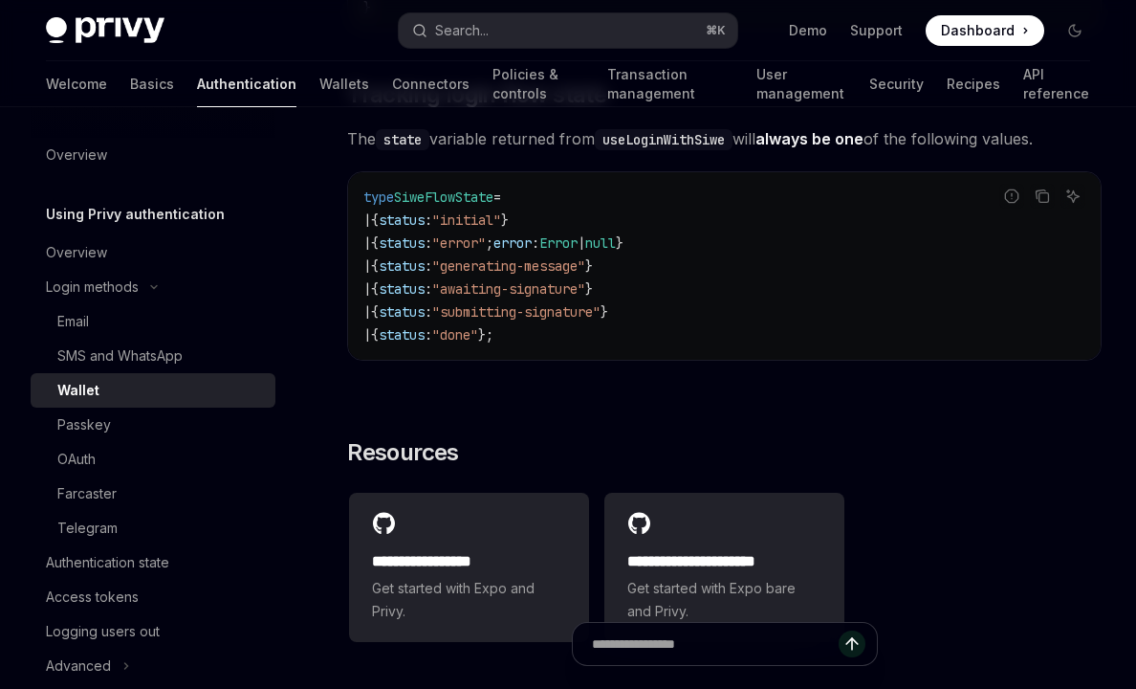
scroll to position [6421, 0]
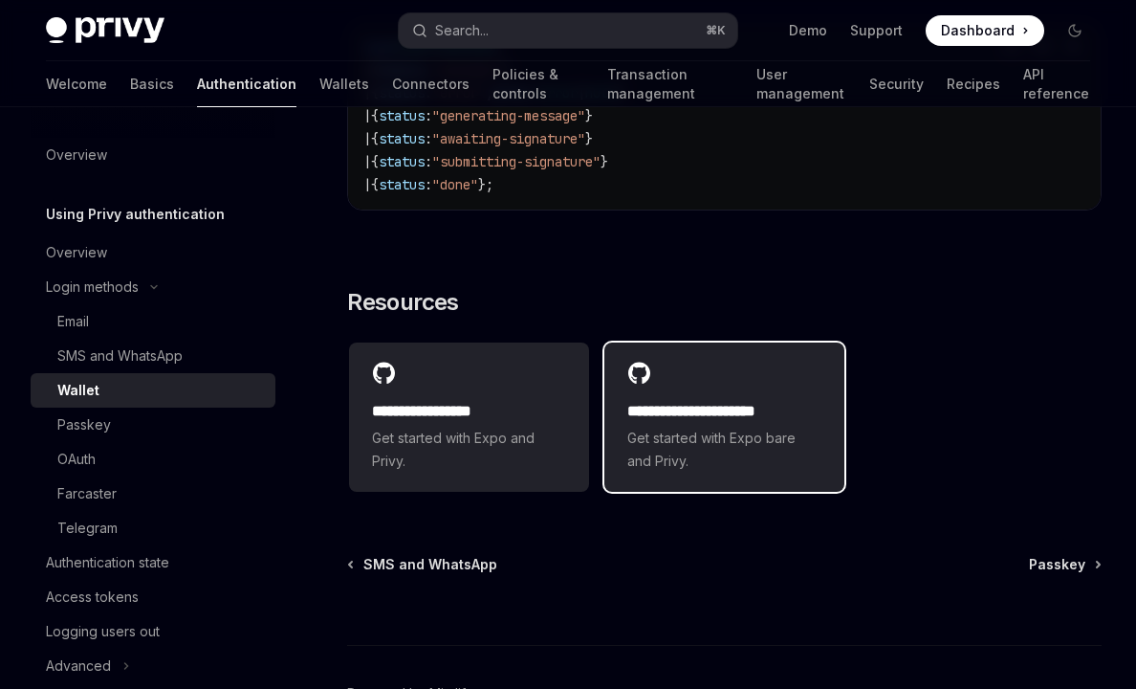
click at [630, 446] on span "Get started with Expo bare and Privy." at bounding box center [724, 450] width 194 height 46
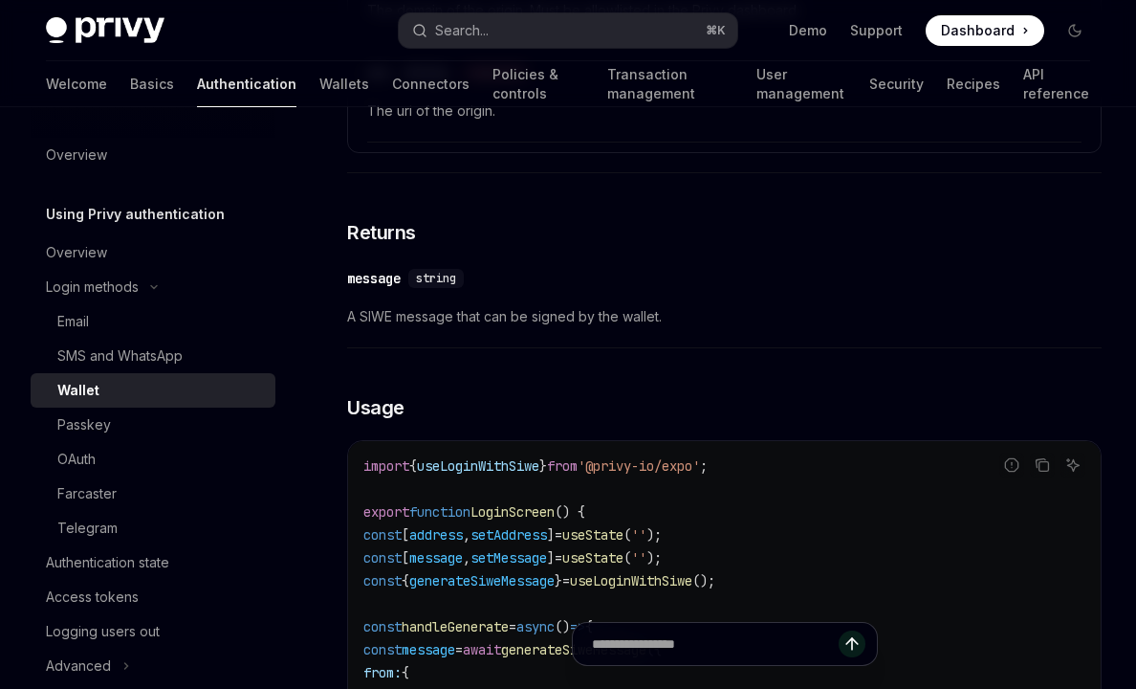
scroll to position [1427, 0]
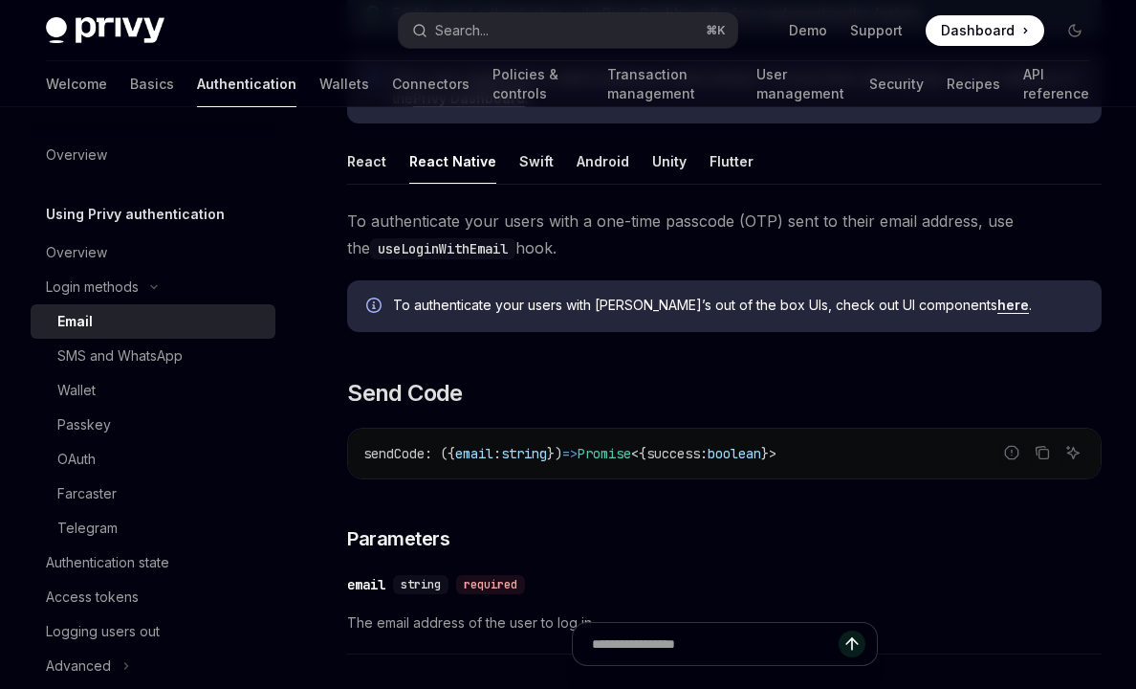
scroll to position [363, 0]
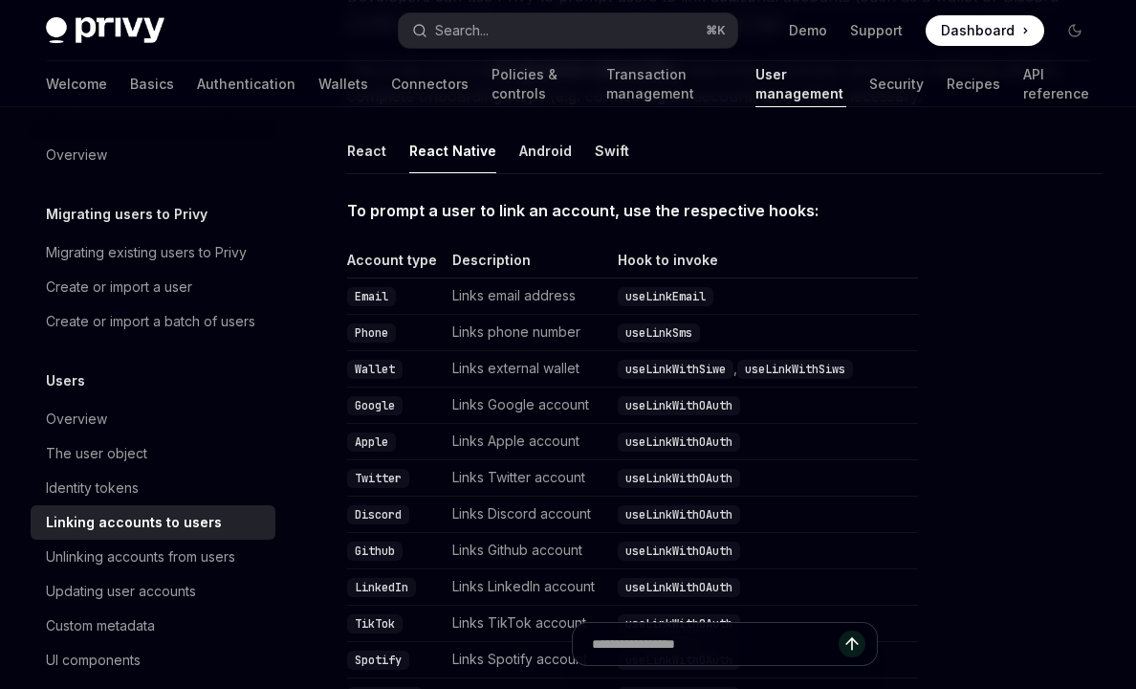
scroll to position [260, 0]
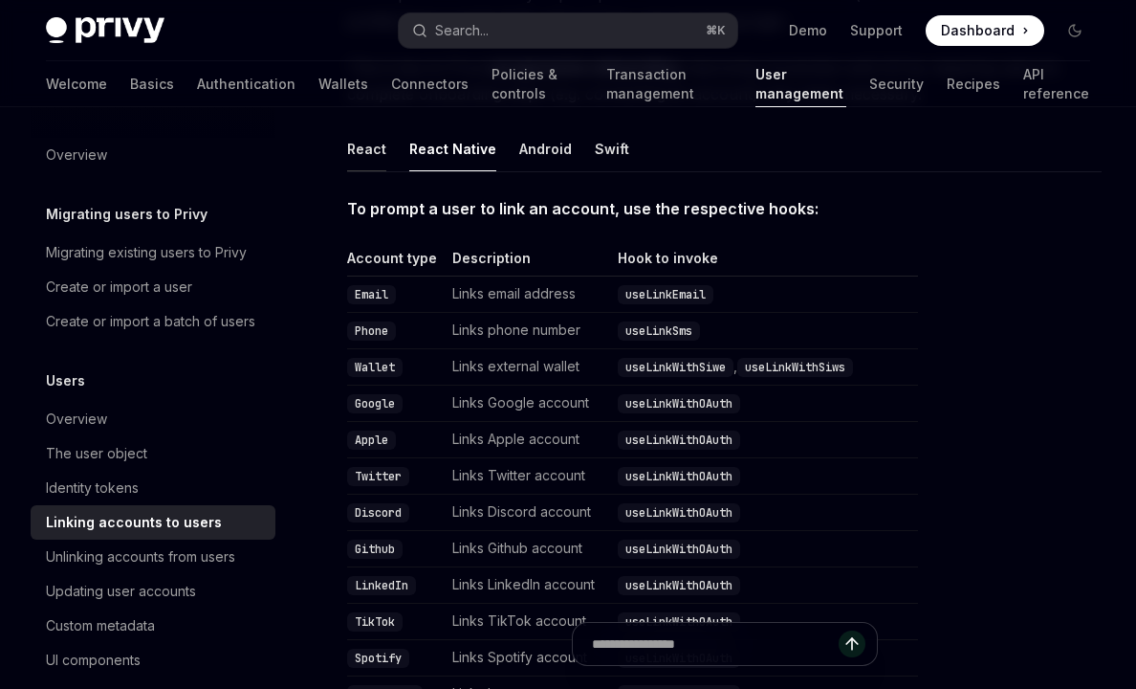
click at [358, 156] on button "React" at bounding box center [366, 148] width 39 height 45
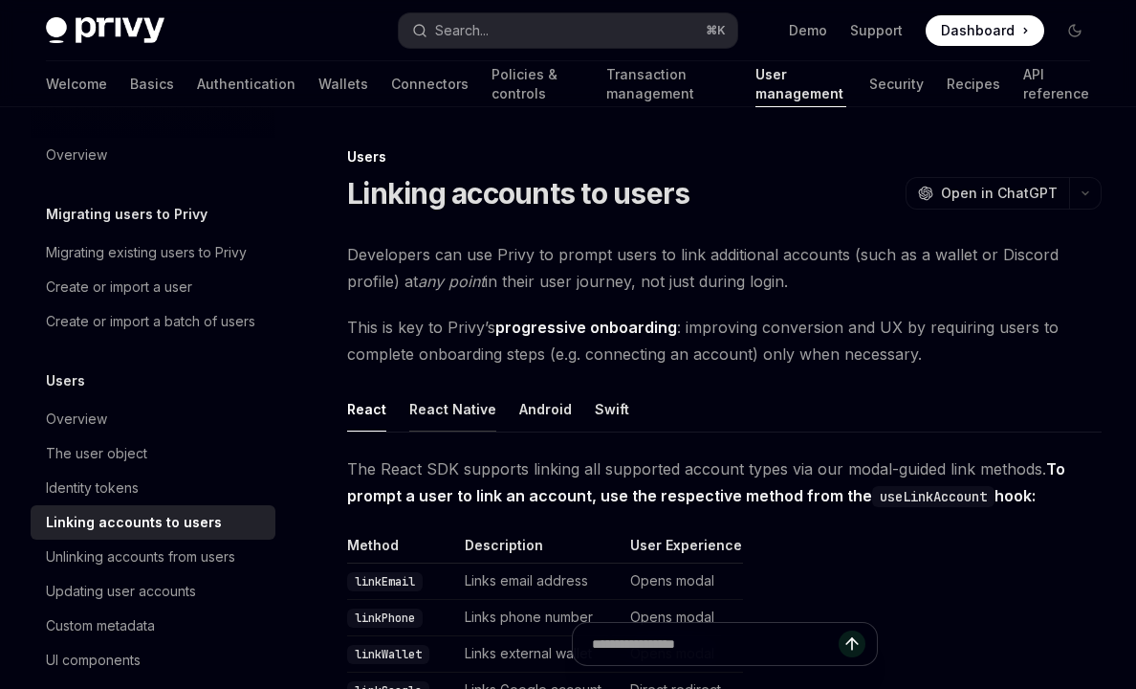
click at [421, 403] on button "React Native" at bounding box center [452, 408] width 87 height 45
type textarea "*"
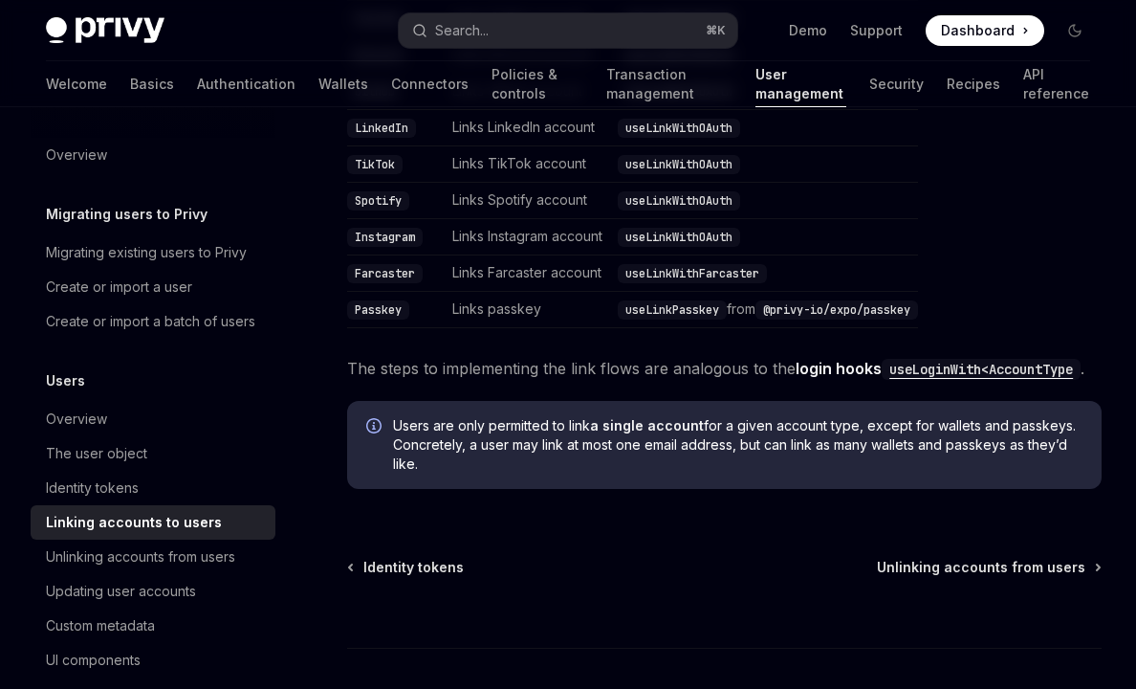
scroll to position [171, 0]
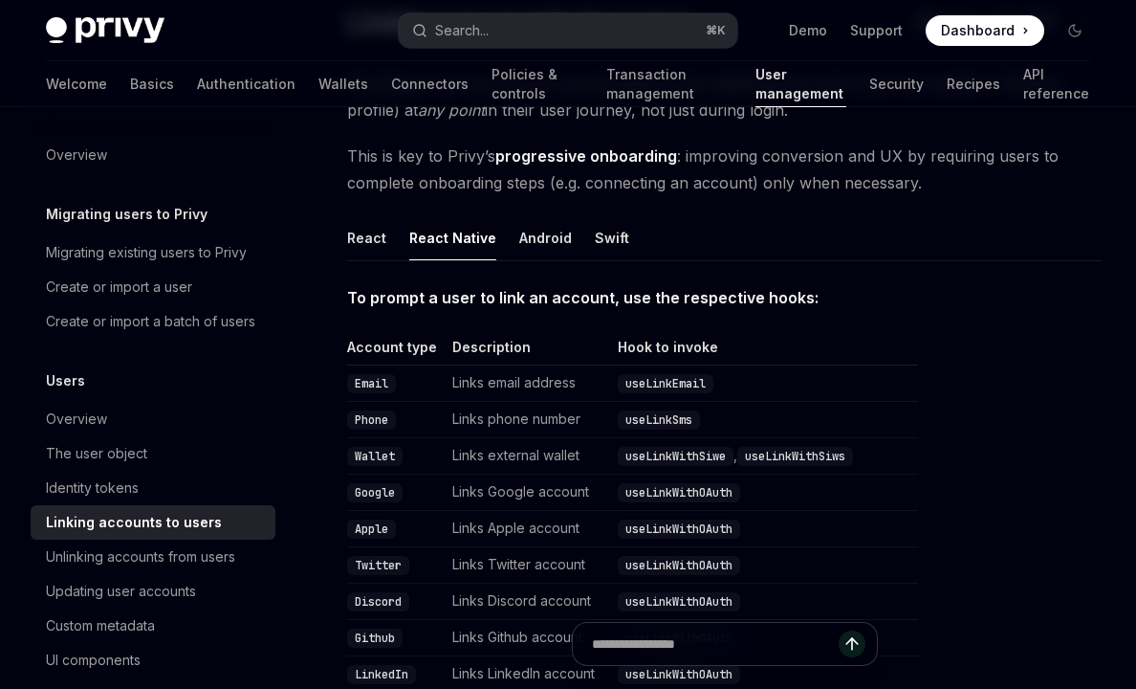
click at [810, 448] on code "useLinkWithSiws" at bounding box center [795, 456] width 116 height 19
copy code "useLinkWithSiws"
click at [537, 42] on button "Search... ⌘ K" at bounding box center [568, 30] width 338 height 34
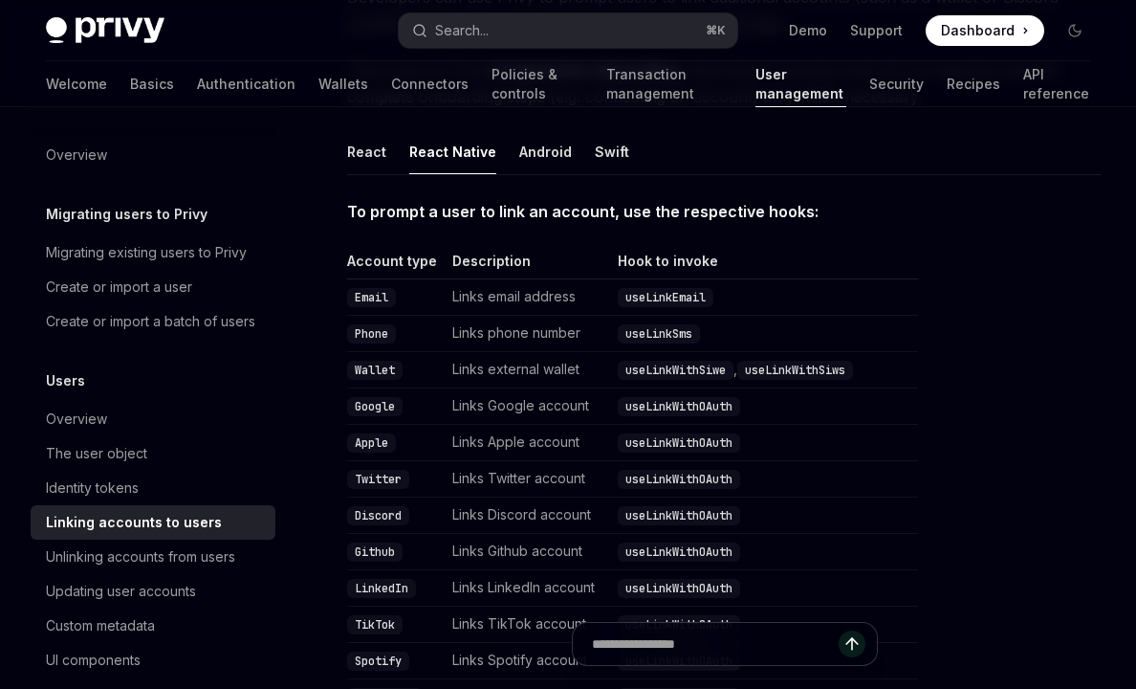
scroll to position [260, 0]
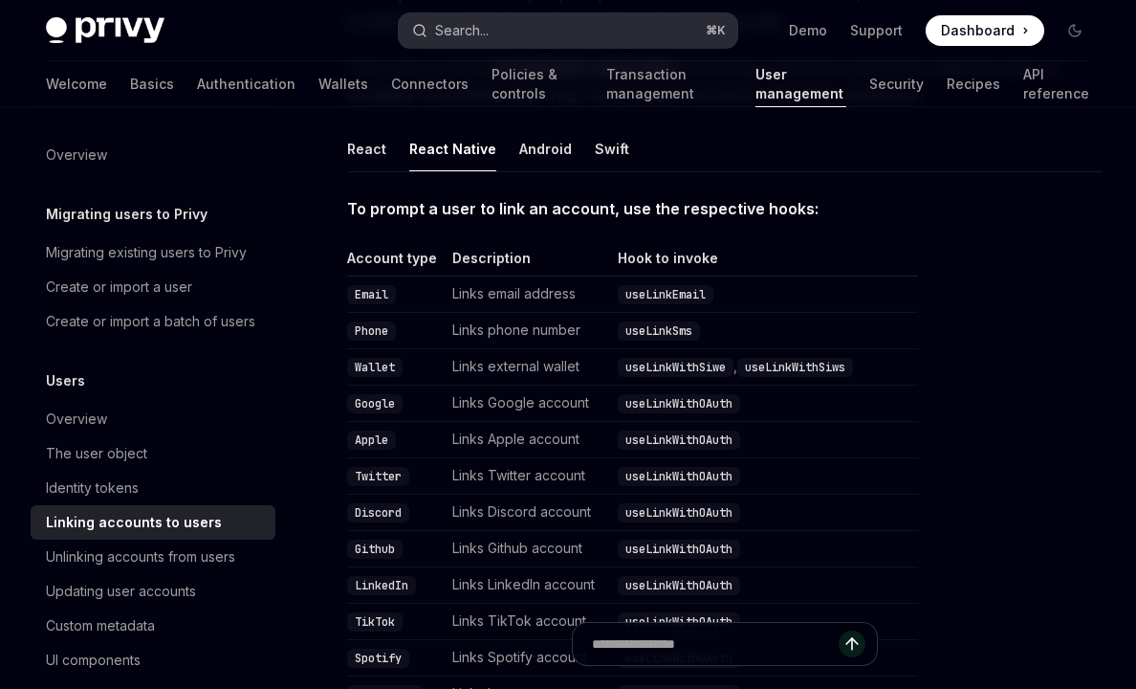
click at [478, 28] on div "Search..." at bounding box center [462, 30] width 54 height 23
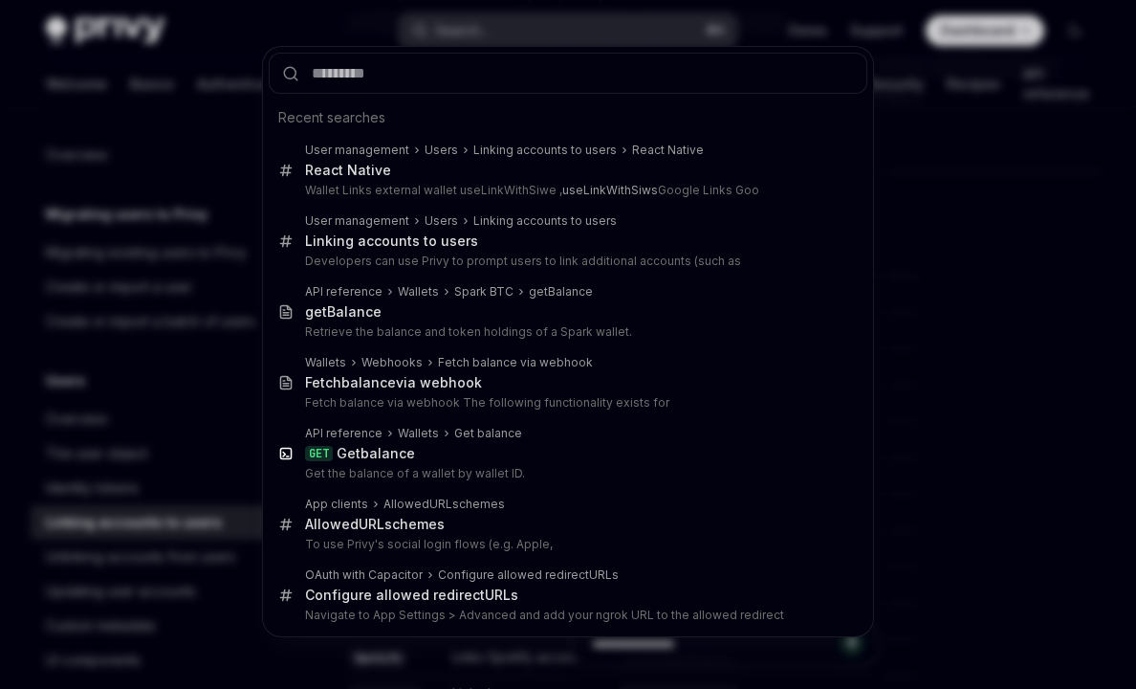
type input "**********"
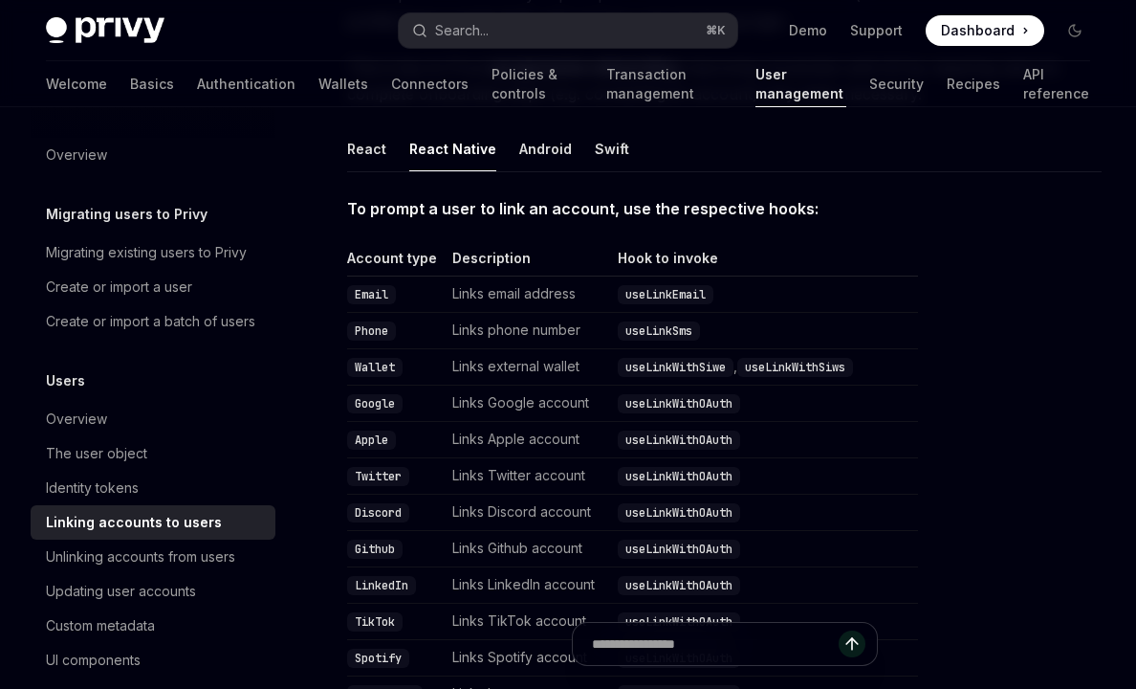
scroll to position [2919, 0]
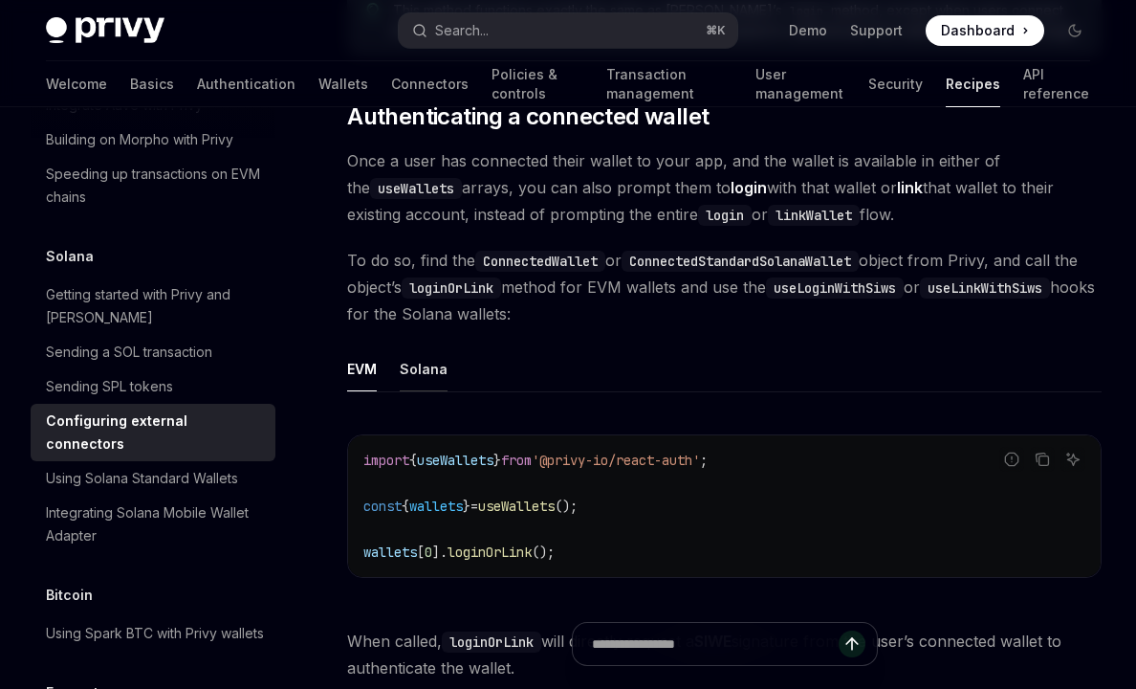
click at [414, 391] on button "Solana" at bounding box center [424, 368] width 48 height 45
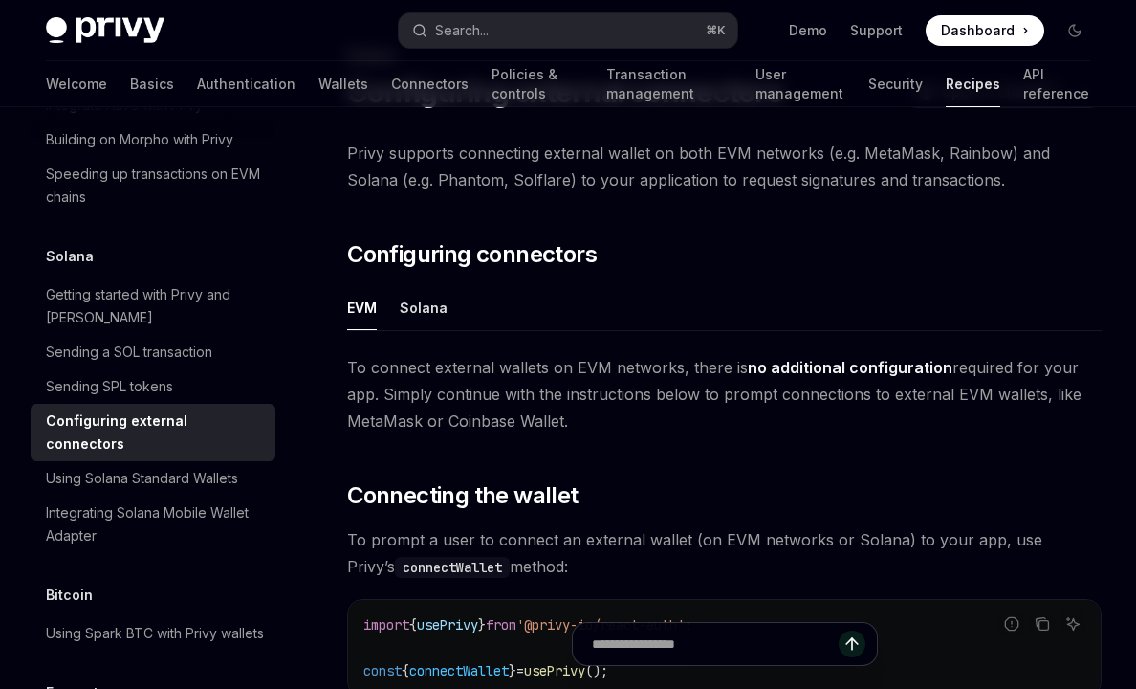
scroll to position [98, 0]
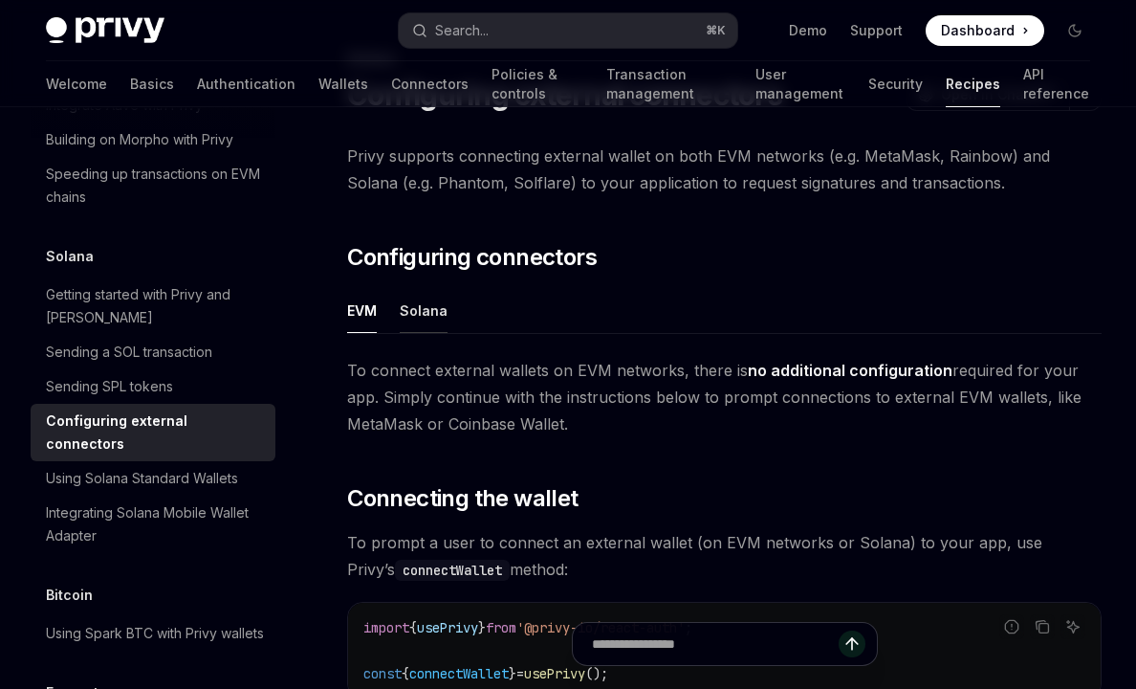
click at [430, 306] on button "Solana" at bounding box center [424, 310] width 48 height 45
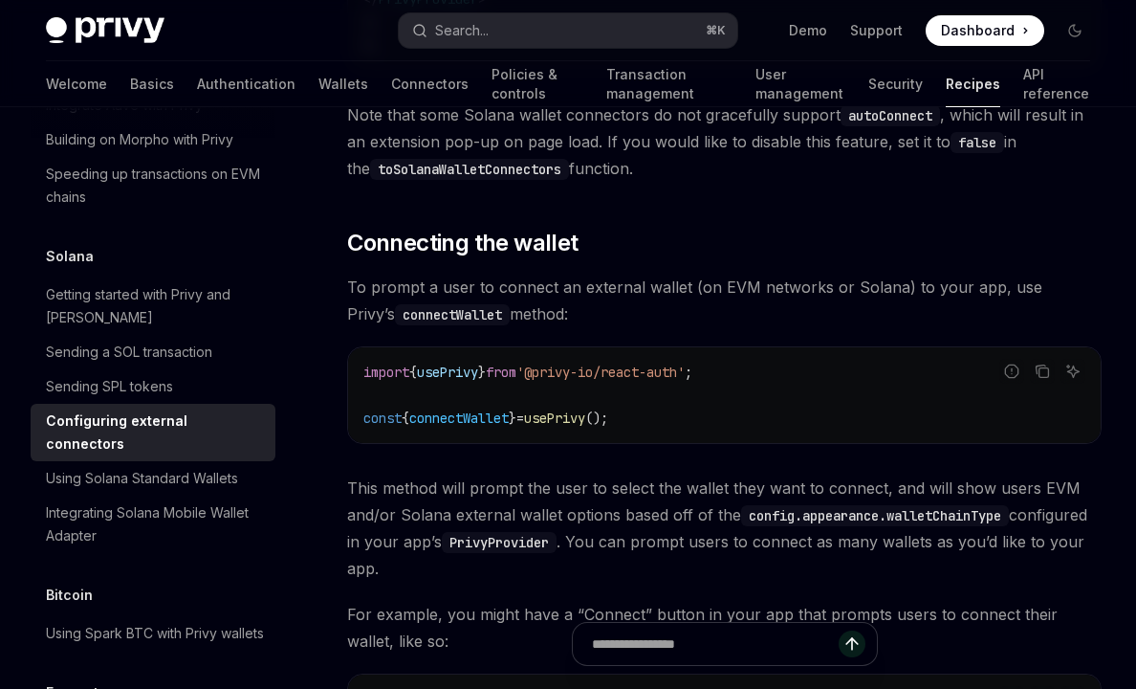
scroll to position [1781, 0]
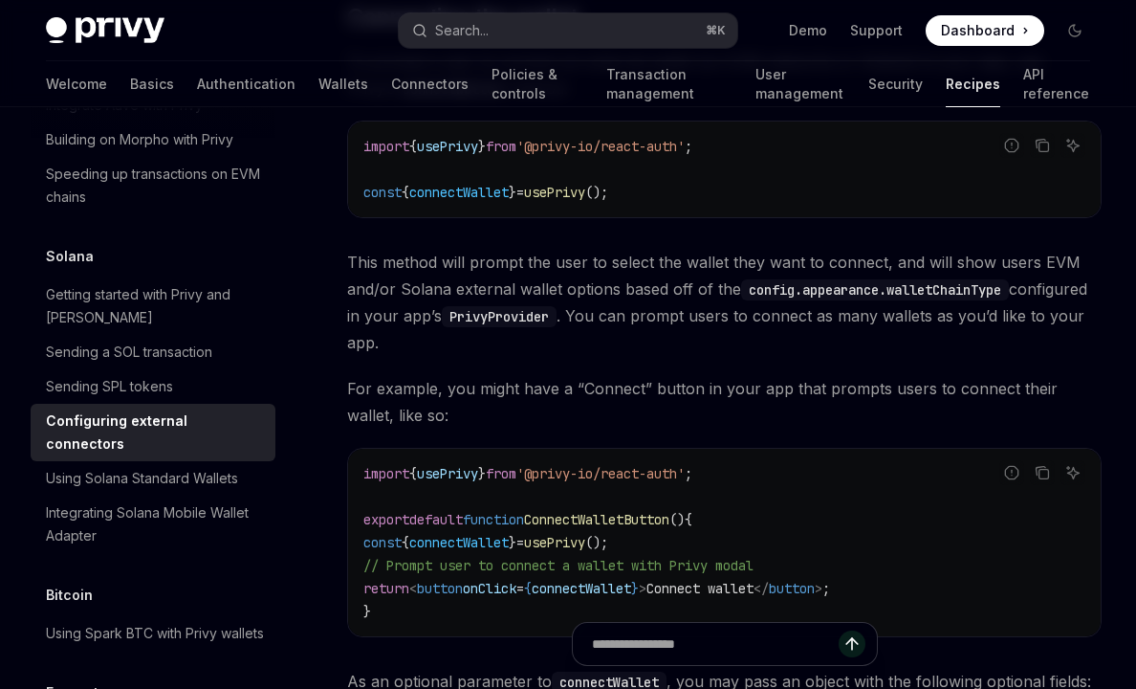
click at [464, 201] on span "connectWallet" at bounding box center [458, 192] width 99 height 17
copy span "connectWallet"
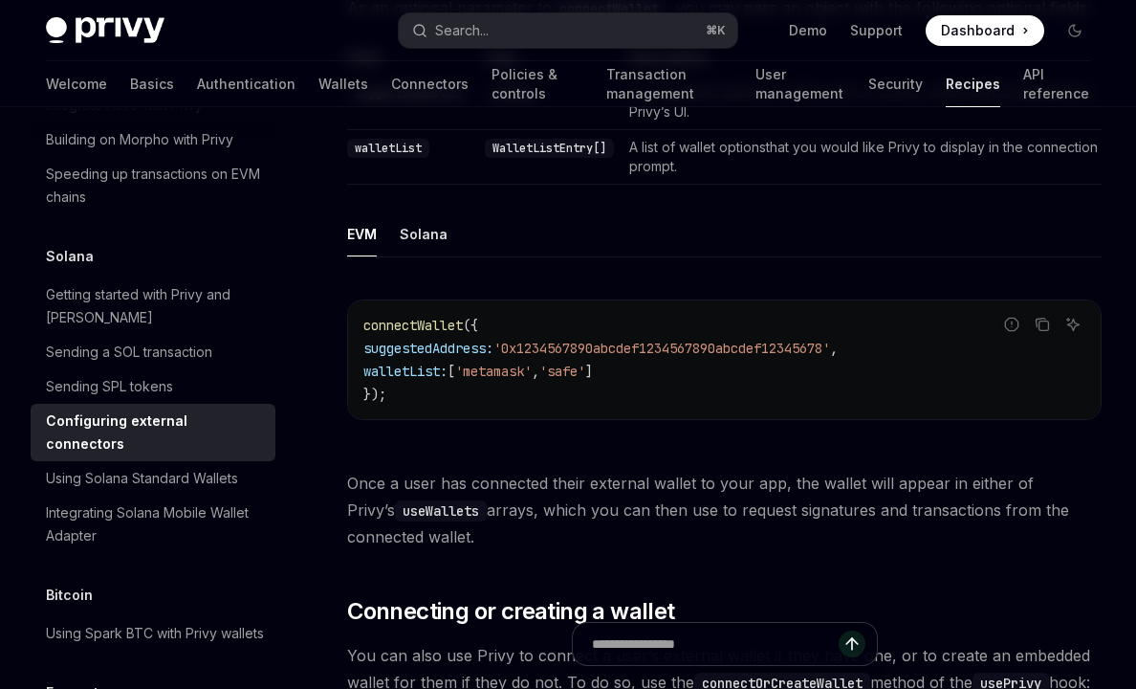
scroll to position [2479, 0]
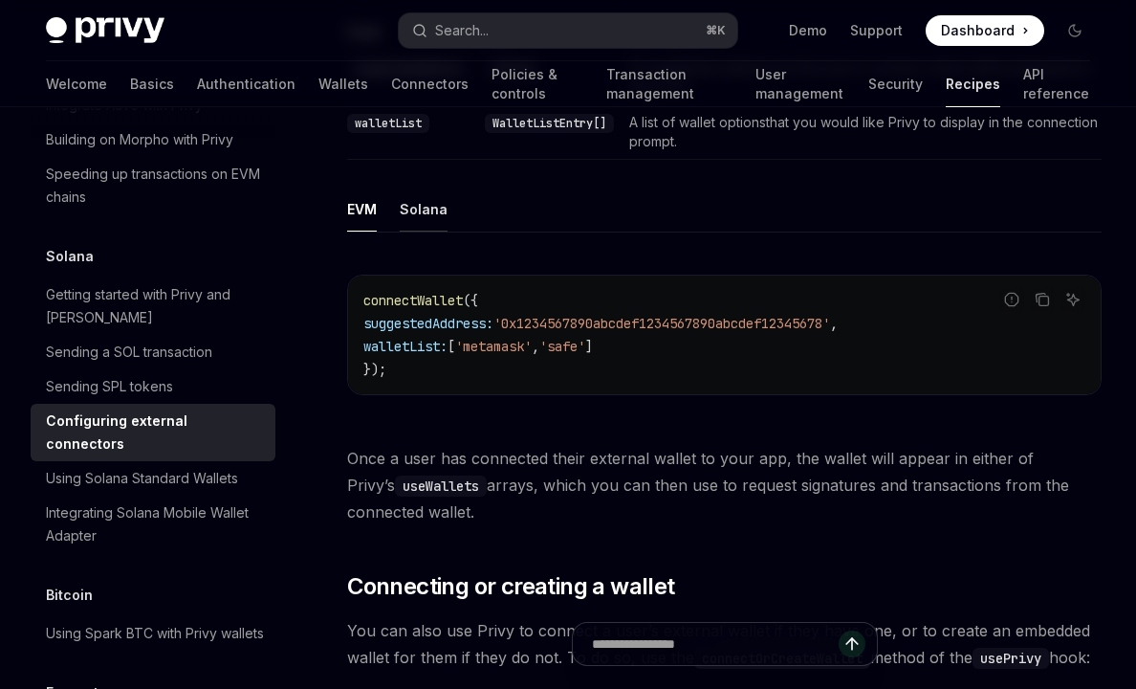
click at [427, 231] on button "Solana" at bounding box center [424, 208] width 48 height 45
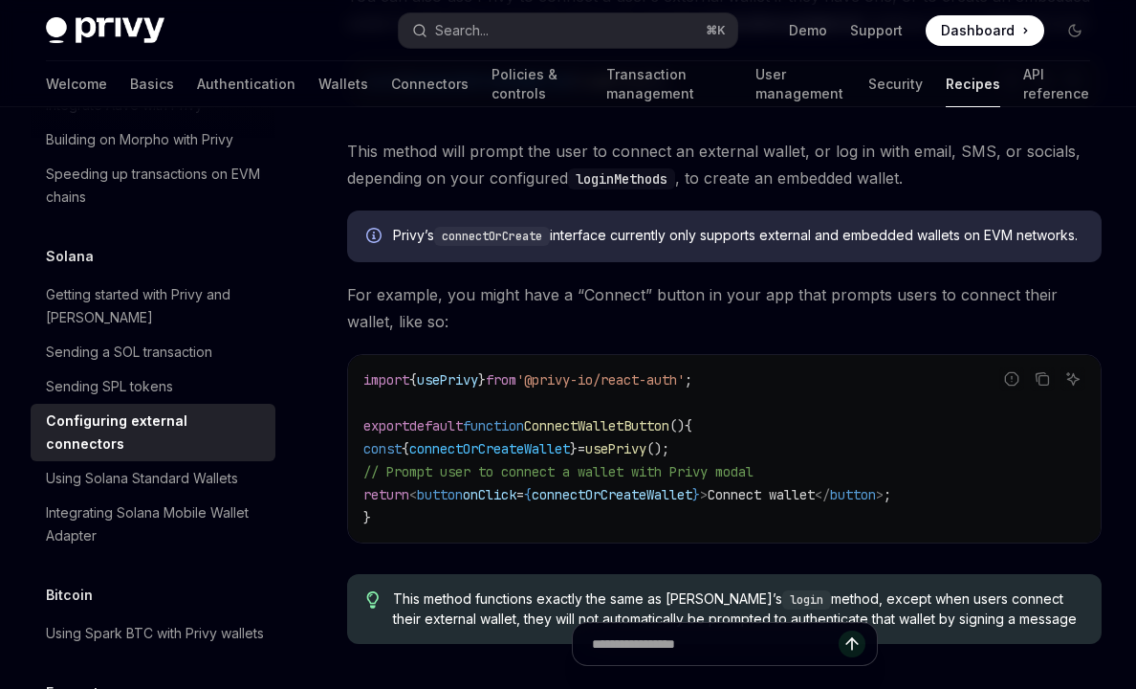
scroll to position [3116, 0]
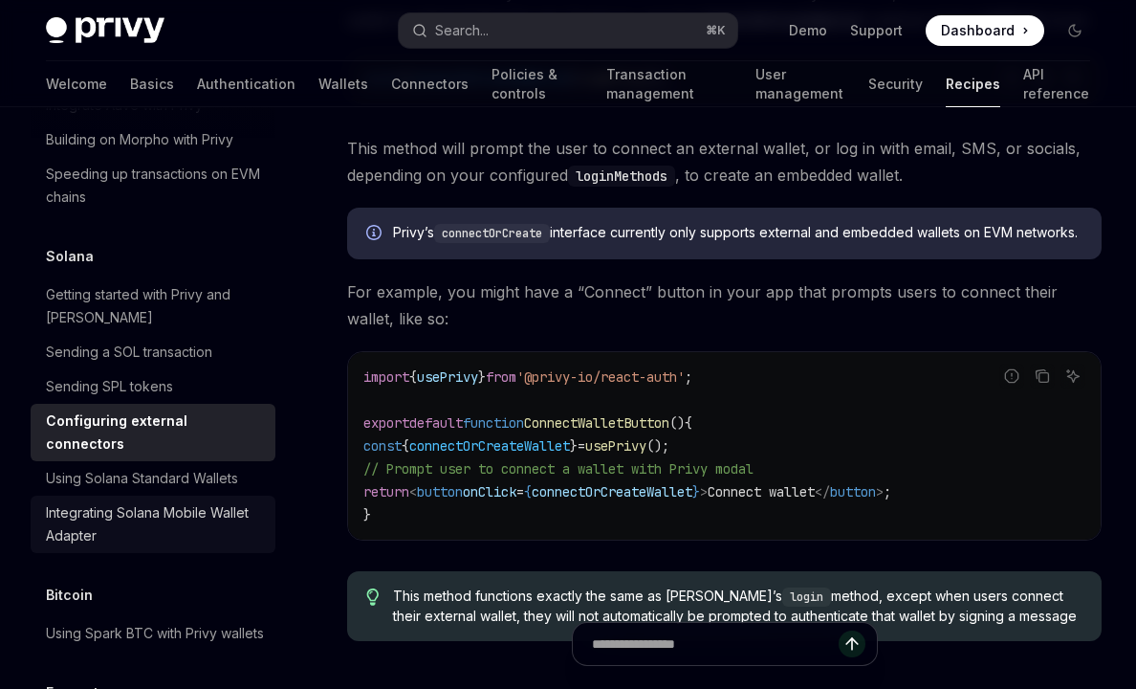
click at [91, 501] on div "Integrating Solana Mobile Wallet Adapter" at bounding box center [155, 524] width 218 height 46
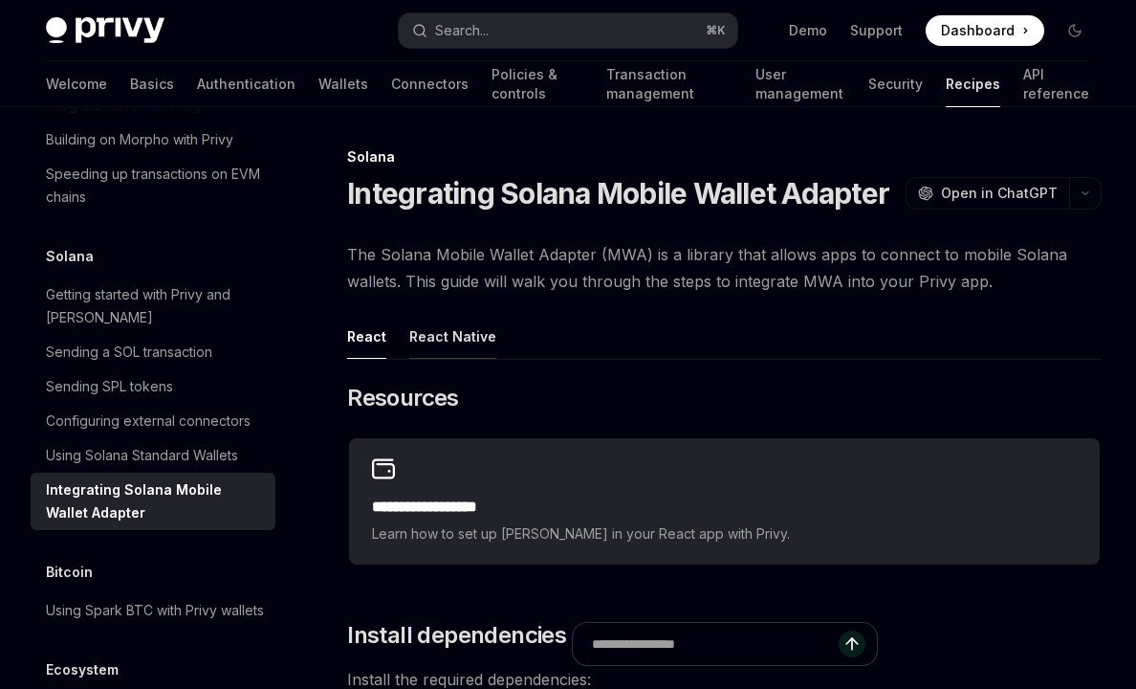
click at [455, 340] on button "React Native" at bounding box center [452, 336] width 87 height 45
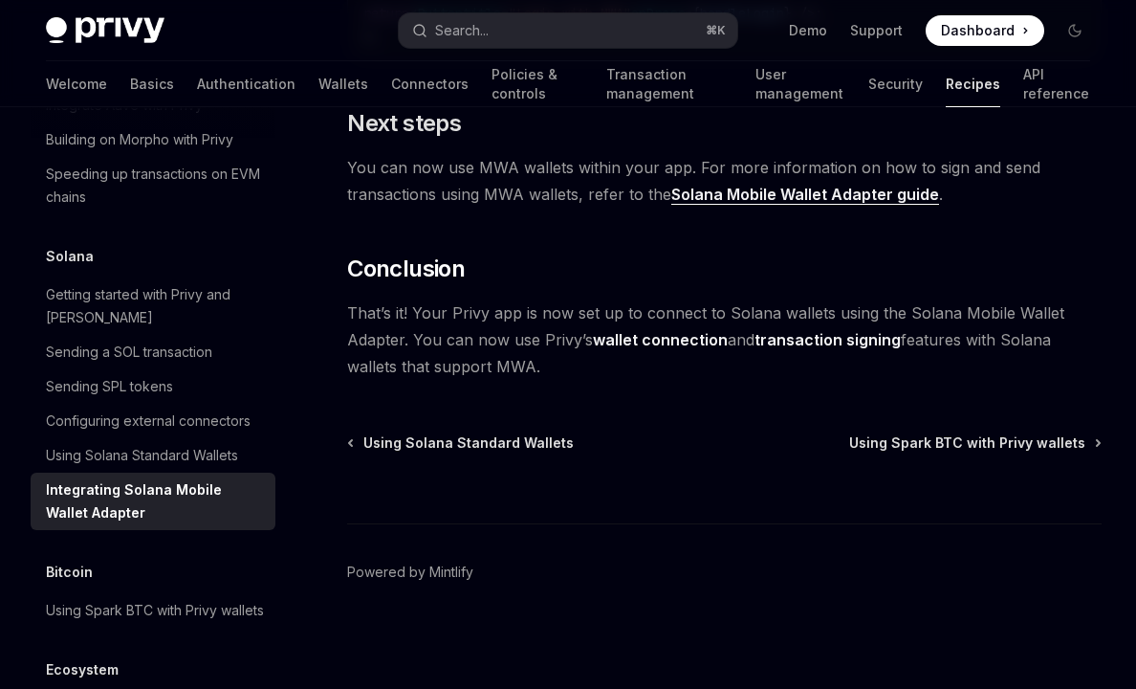
scroll to position [2197, 0]
click at [221, 409] on div "Configuring external connectors" at bounding box center [148, 420] width 205 height 23
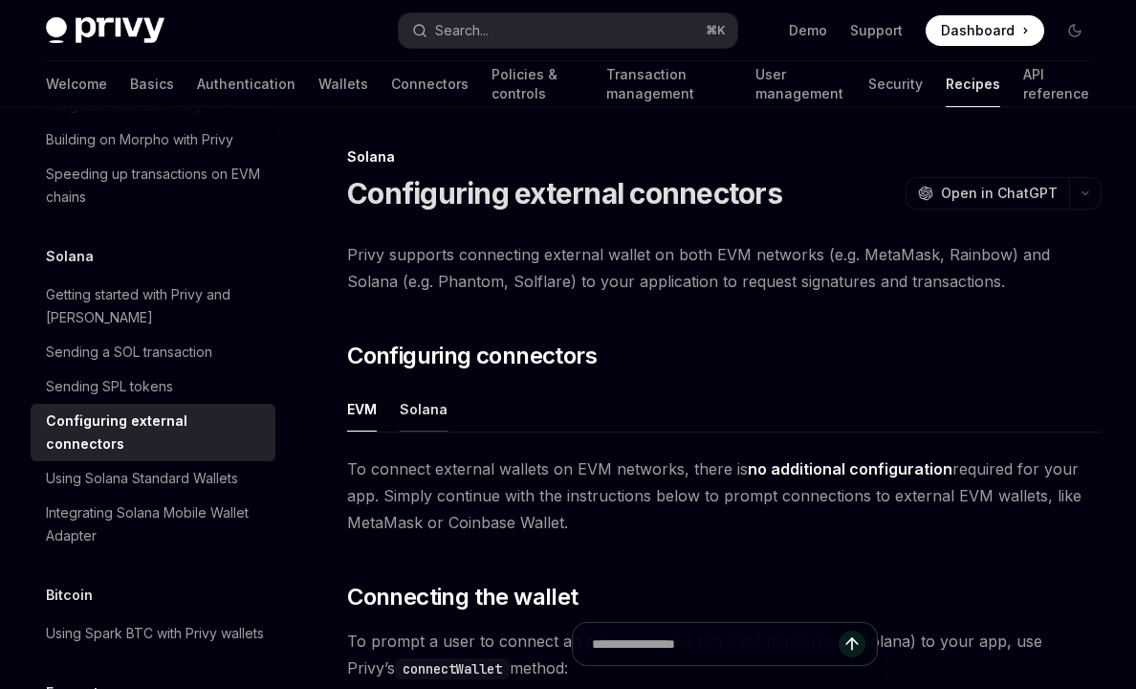
click at [411, 420] on button "Solana" at bounding box center [424, 408] width 48 height 45
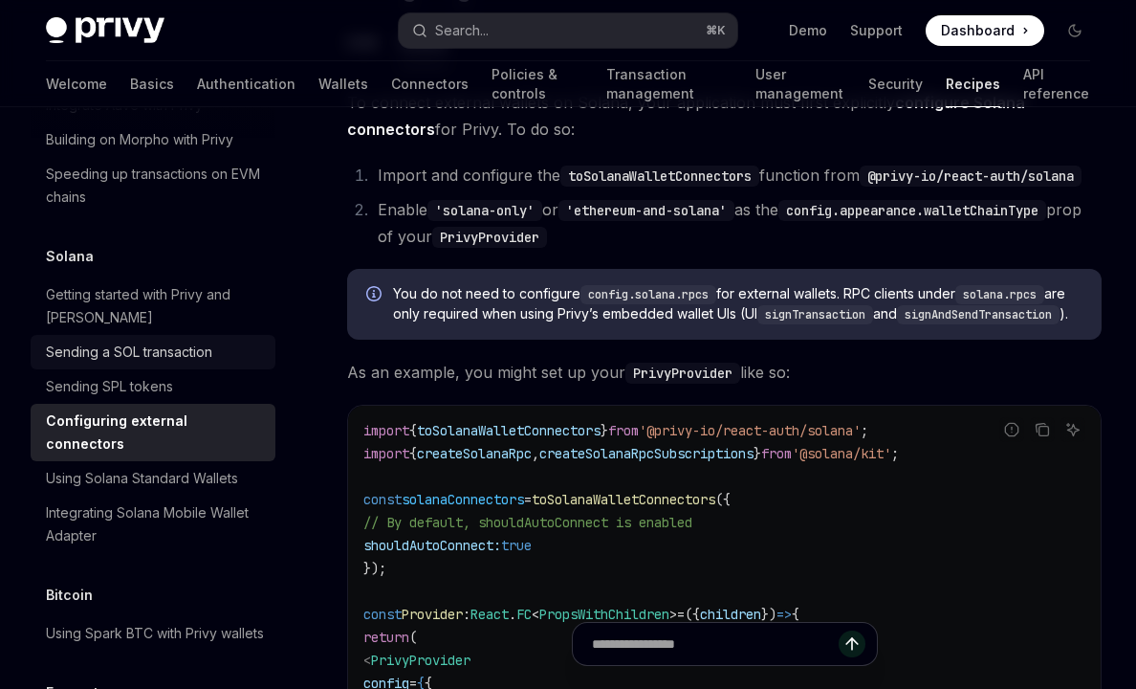
scroll to position [2993, 0]
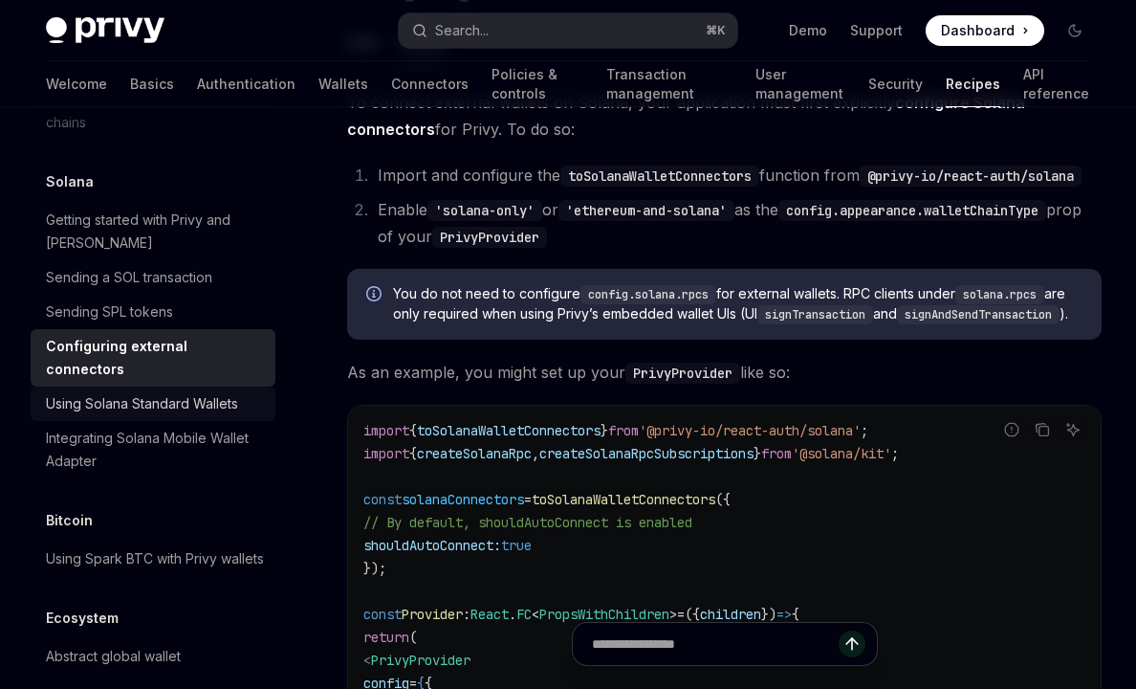
click at [138, 392] on div "Using Solana Standard Wallets" at bounding box center [142, 403] width 192 height 23
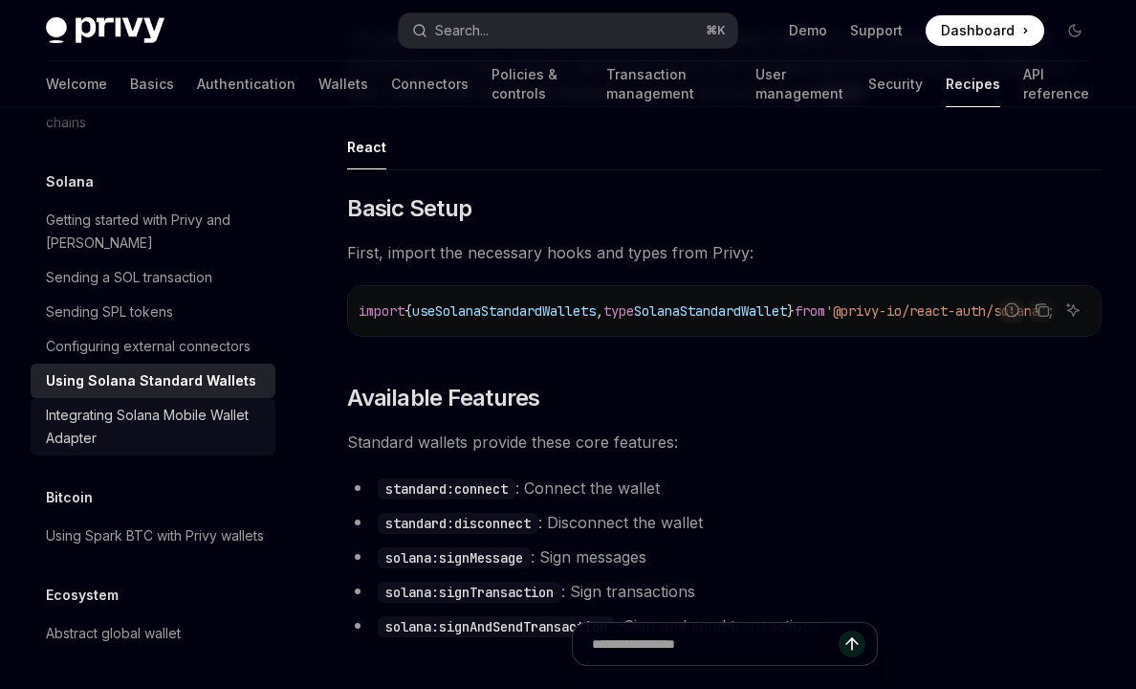
scroll to position [333, 0]
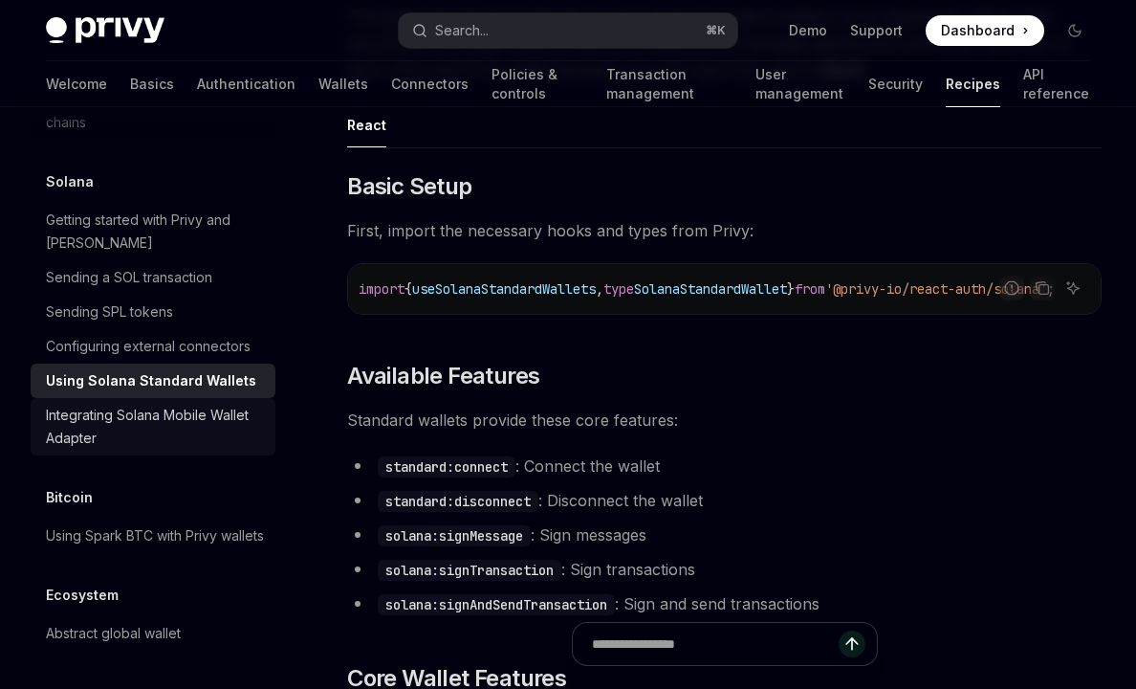
click at [210, 404] on div "Integrating Solana Mobile Wallet Adapter" at bounding box center [155, 427] width 218 height 46
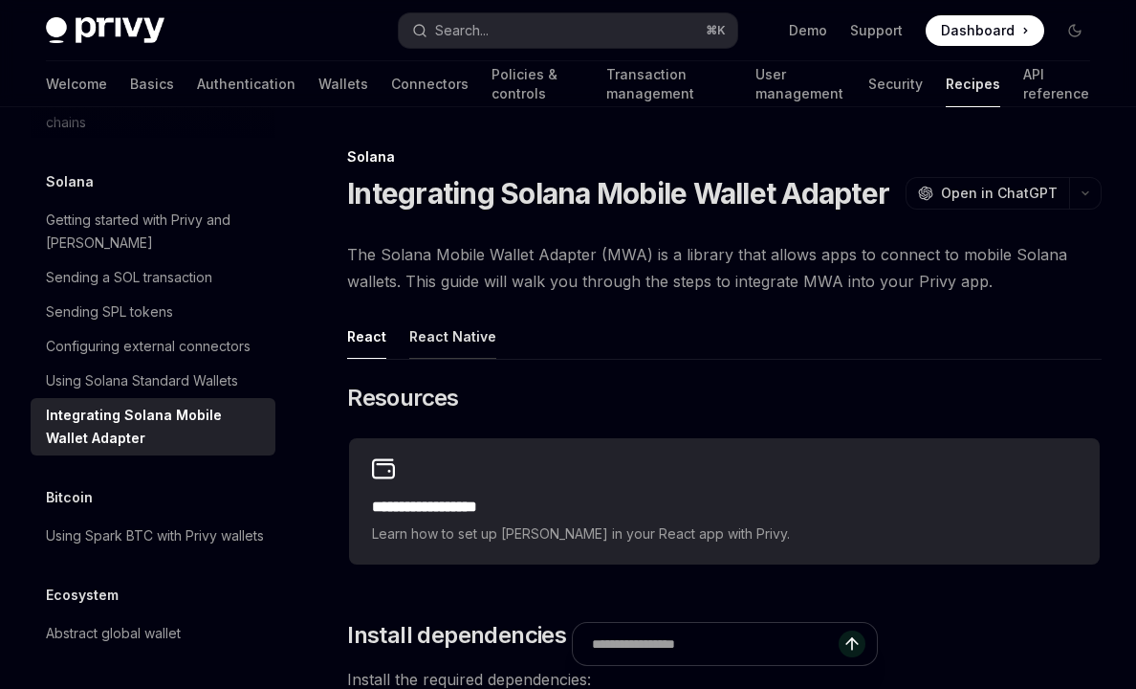
click at [468, 343] on button "React Native" at bounding box center [452, 336] width 87 height 45
type textarea "*"
